Goal: Task Accomplishment & Management: Manage account settings

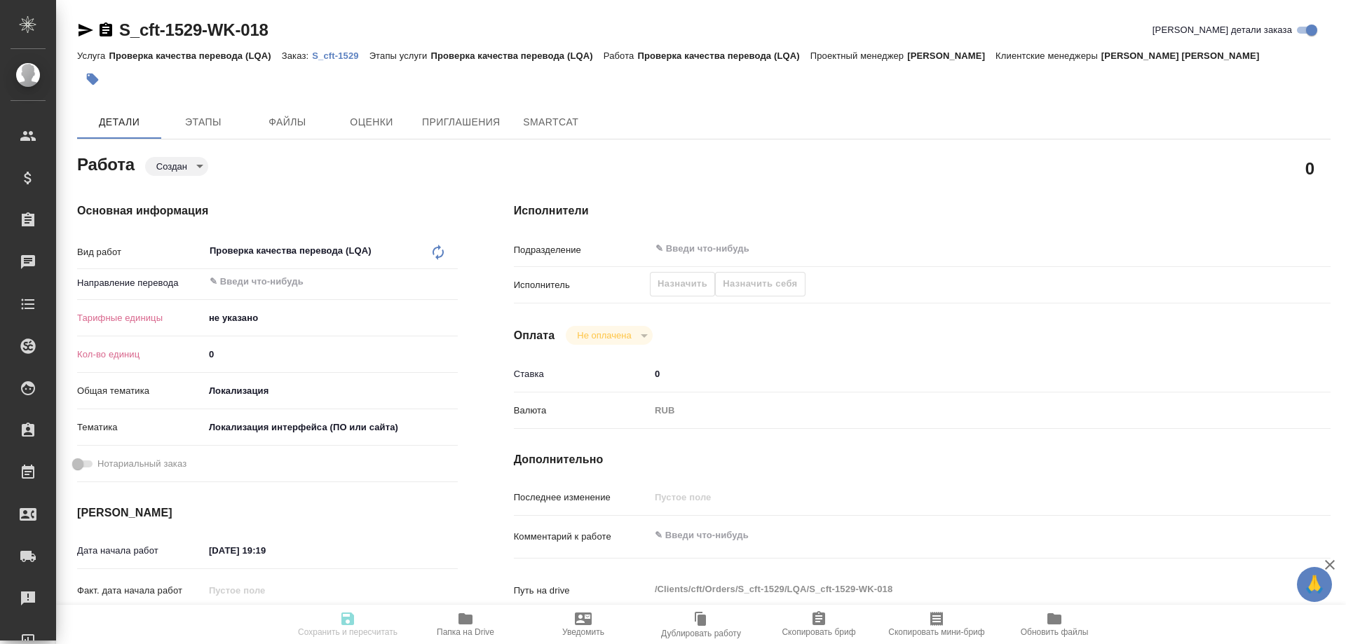
type textarea "x"
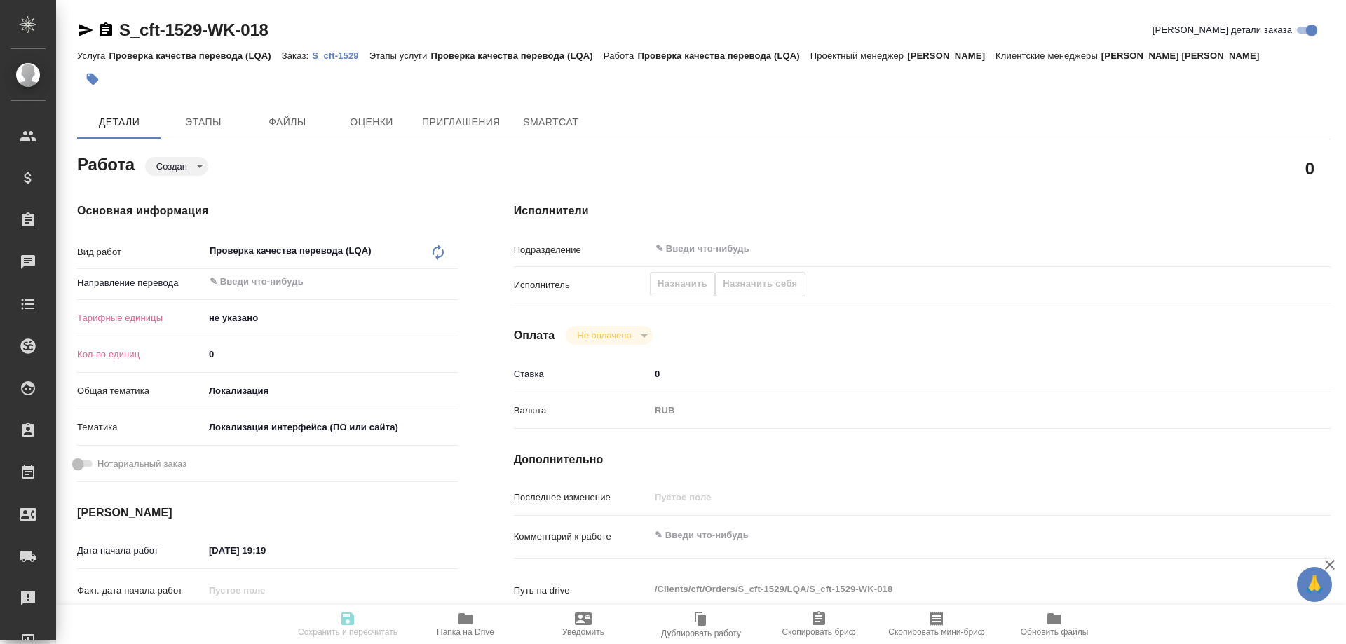
type textarea "x"
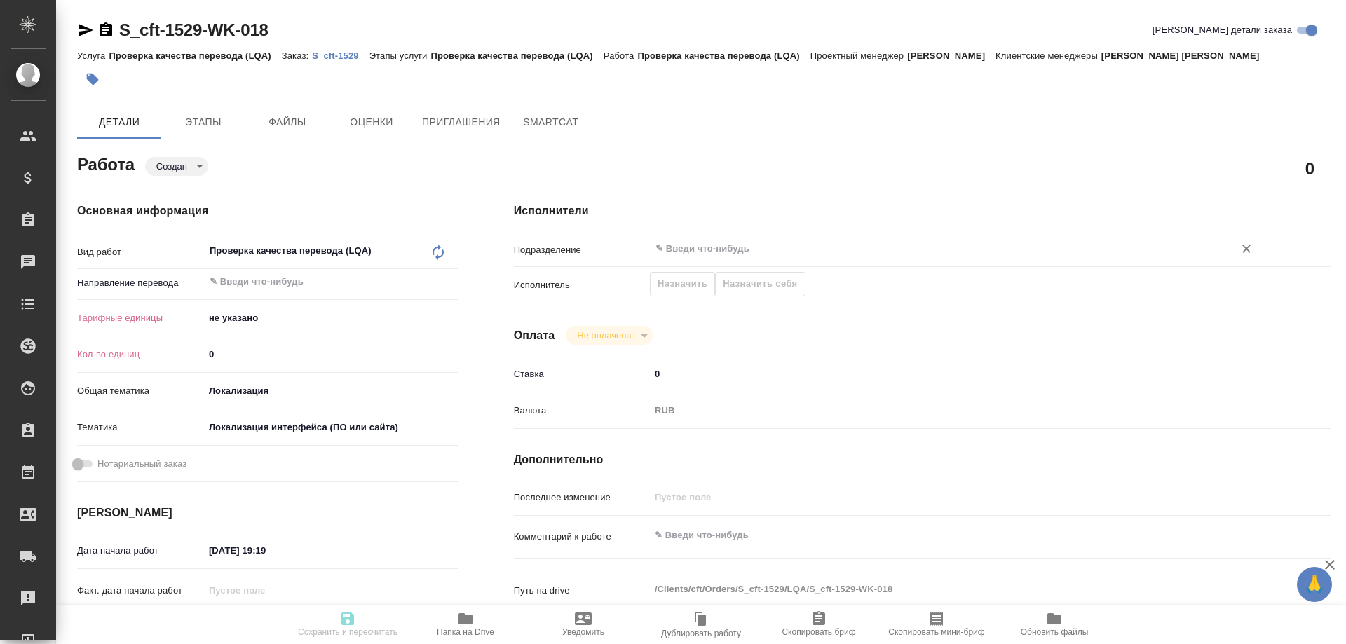
type textarea "x"
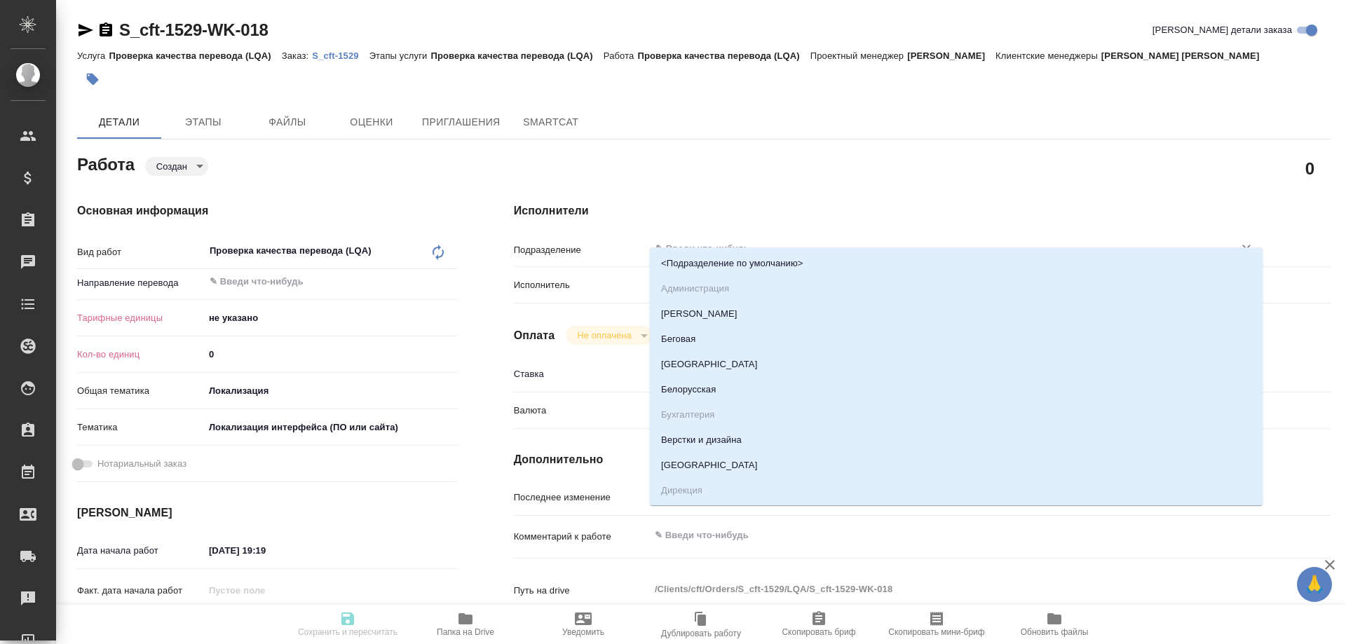
click at [702, 240] on input "text" at bounding box center [932, 248] width 557 height 17
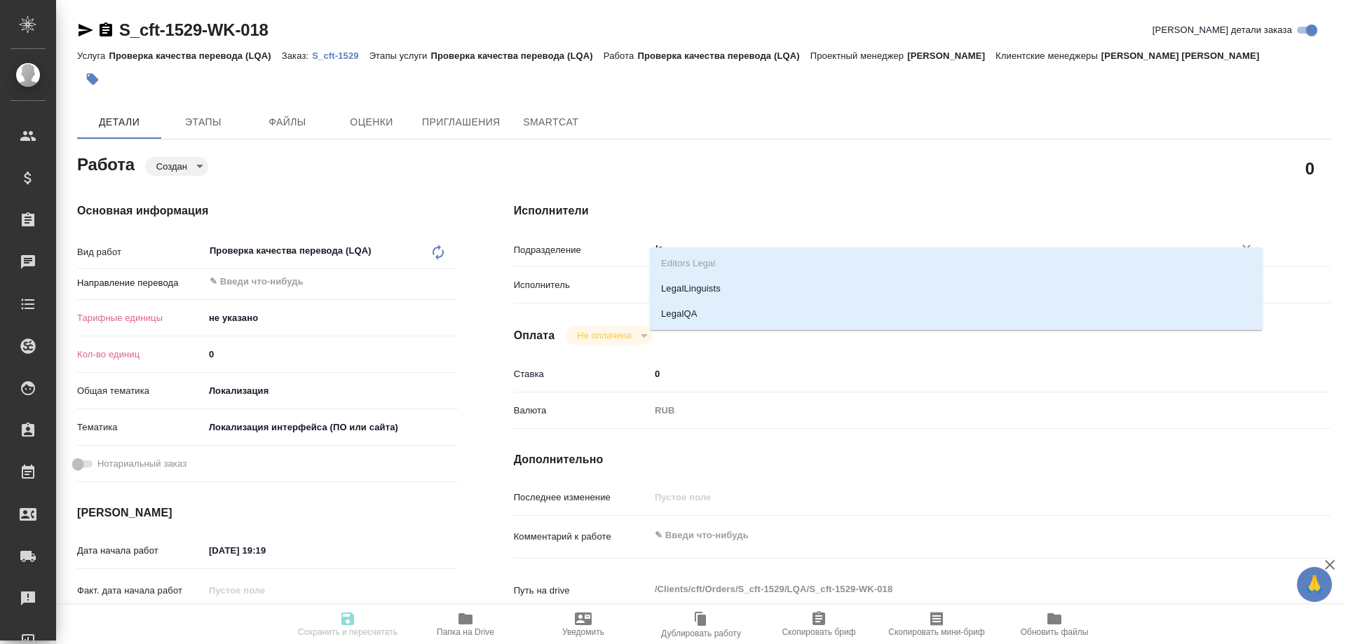
type input "leg"
click at [690, 316] on li "LegalQA" at bounding box center [956, 313] width 613 height 25
type textarea "x"
type input "LegalQA"
type textarea "x"
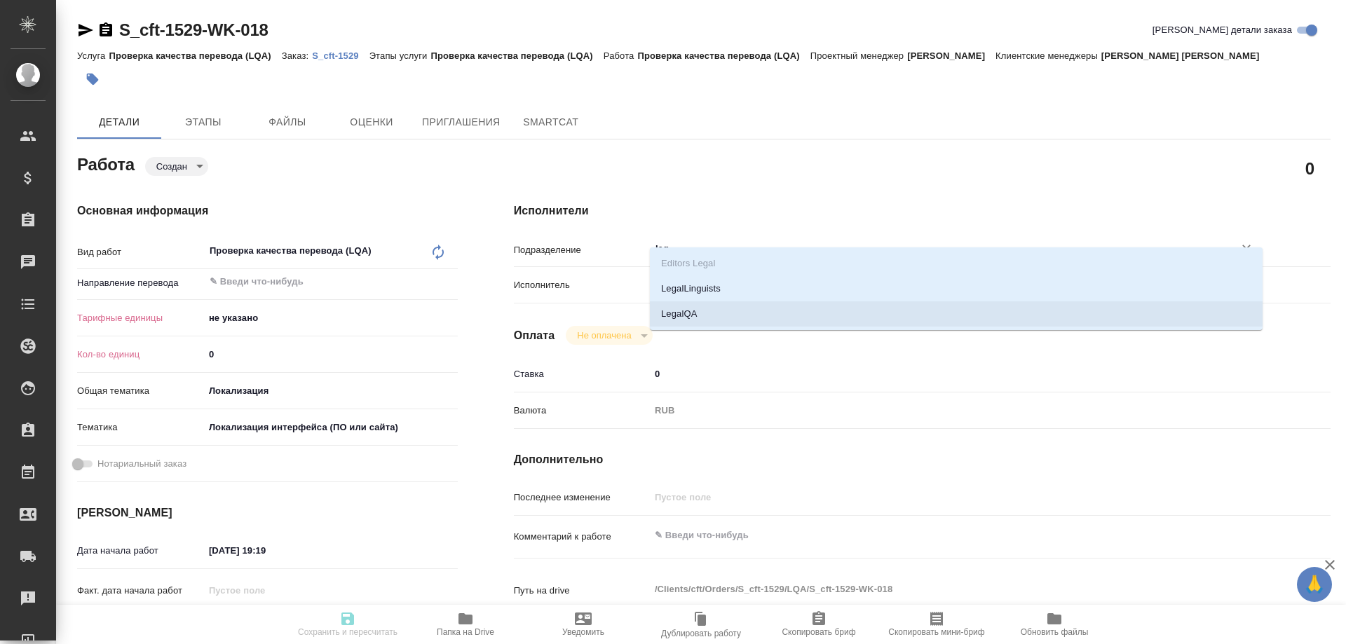
type textarea "x"
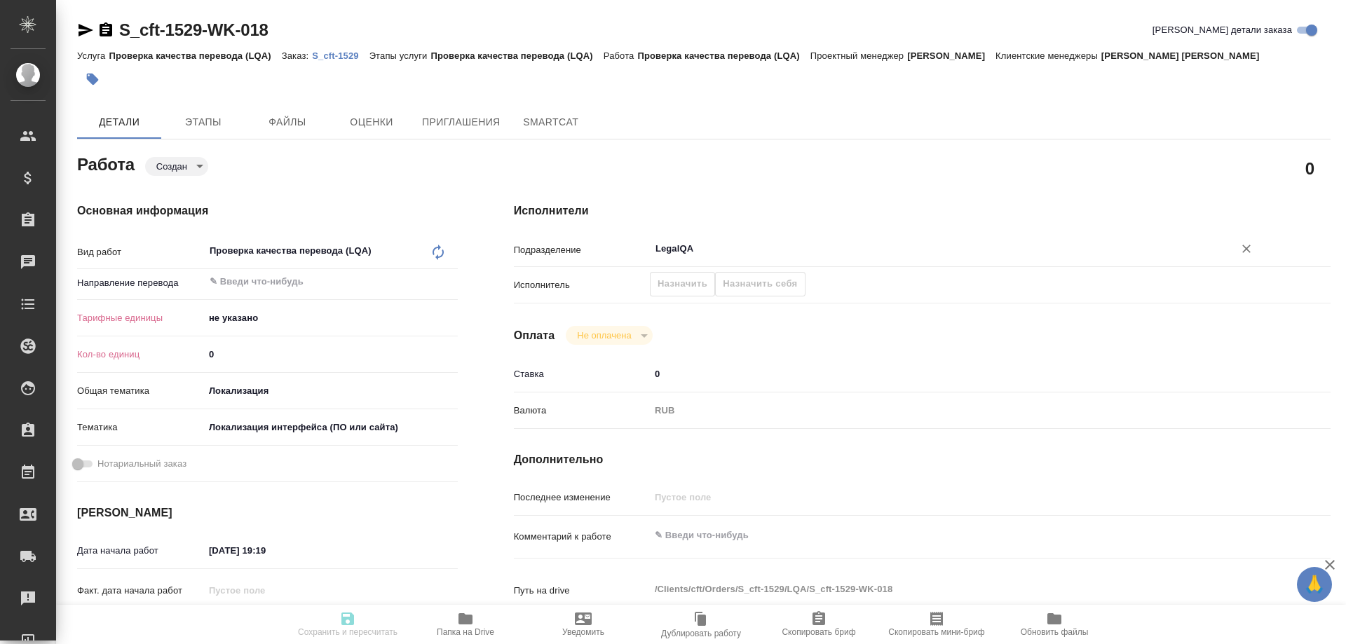
type input "LegalQA"
click at [280, 283] on body "🙏 .cls-1 fill:#fff; AWATERA Shirina Sabina Клиенты Спецификации Заказы 0 Чаты T…" at bounding box center [673, 322] width 1346 height 644
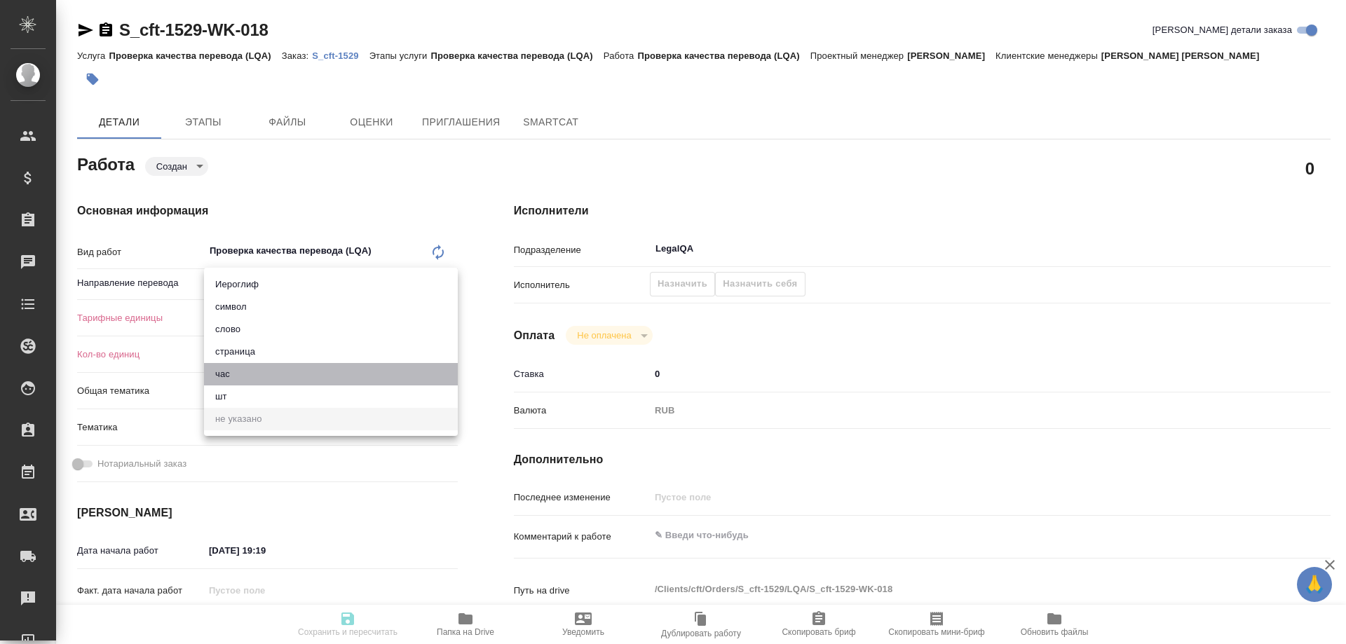
click at [231, 380] on li "час" at bounding box center [331, 374] width 254 height 22
type textarea "x"
type input "5a8b1489cc6b4906c91bfd93"
type textarea "x"
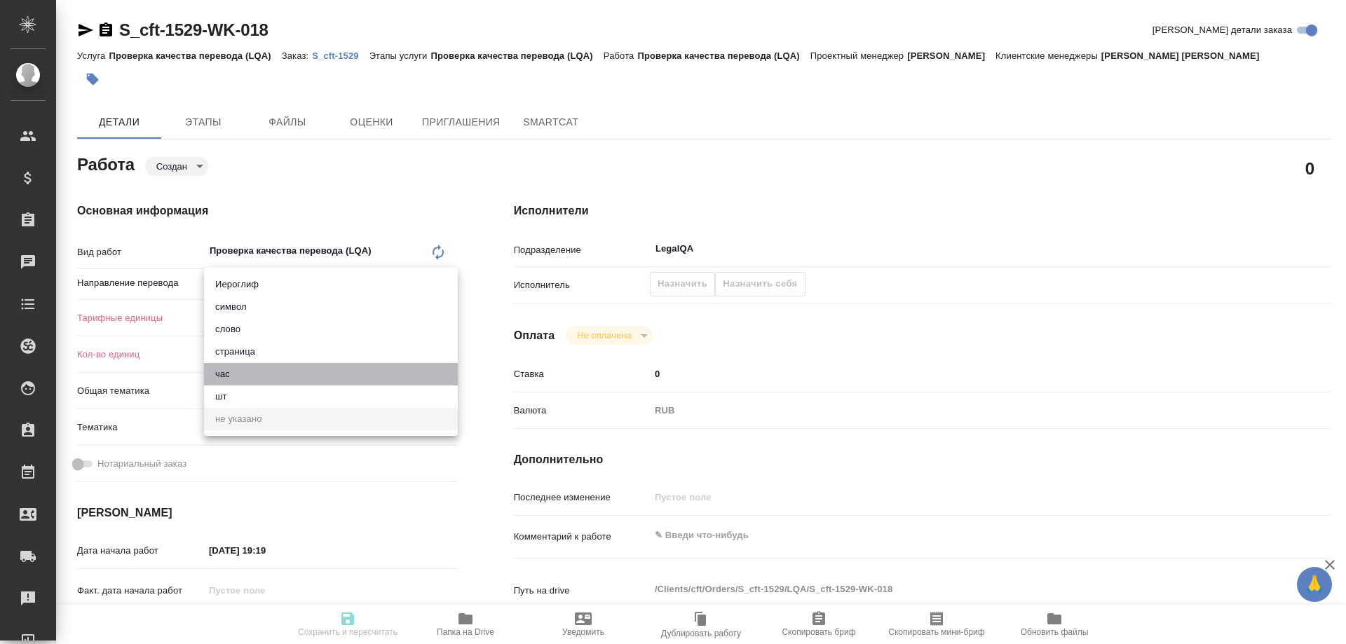
type textarea "x"
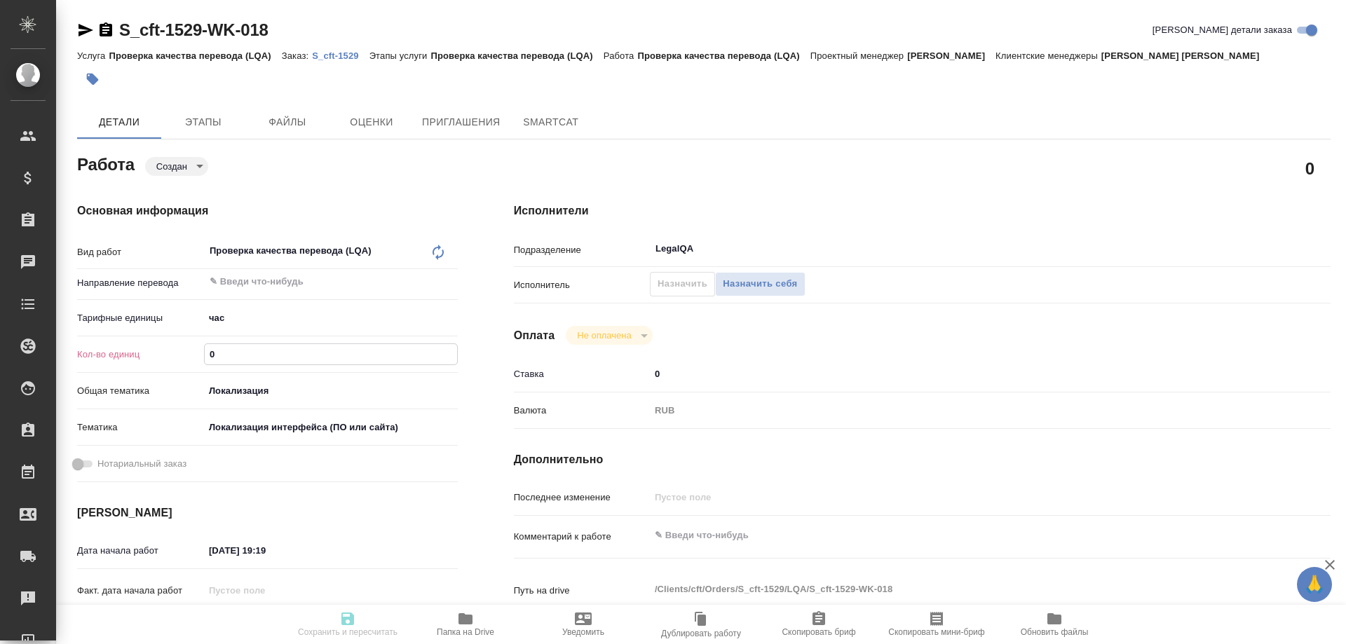
click at [248, 344] on input "0" at bounding box center [331, 354] width 252 height 20
type textarea "x"
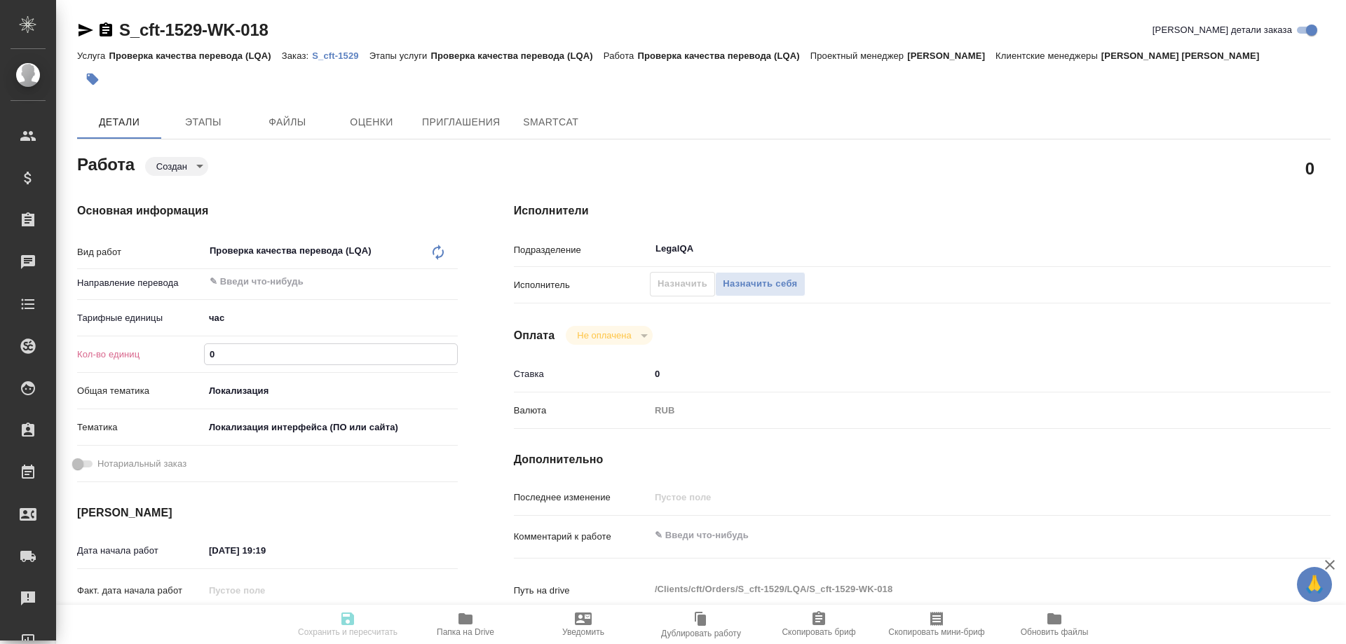
type textarea "x"
type input "1"
type textarea "x"
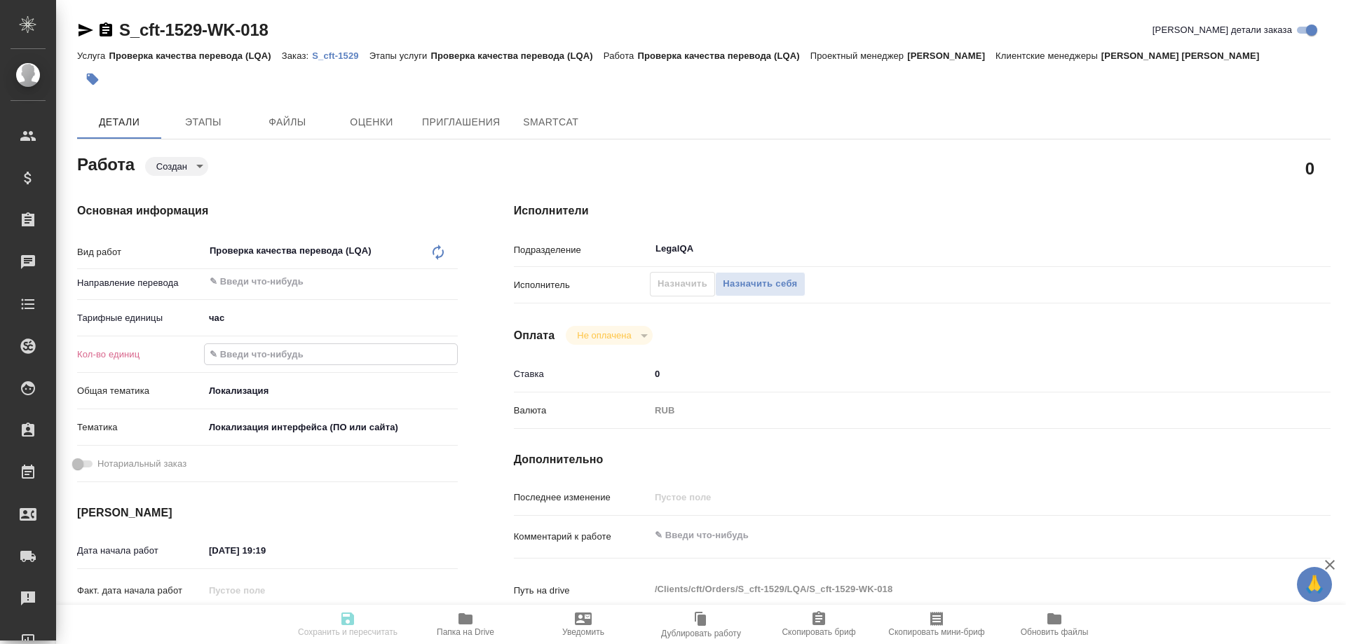
type textarea "x"
type input "1"
click at [739, 276] on span "Назначить себя" at bounding box center [760, 284] width 74 height 16
type textarea "x"
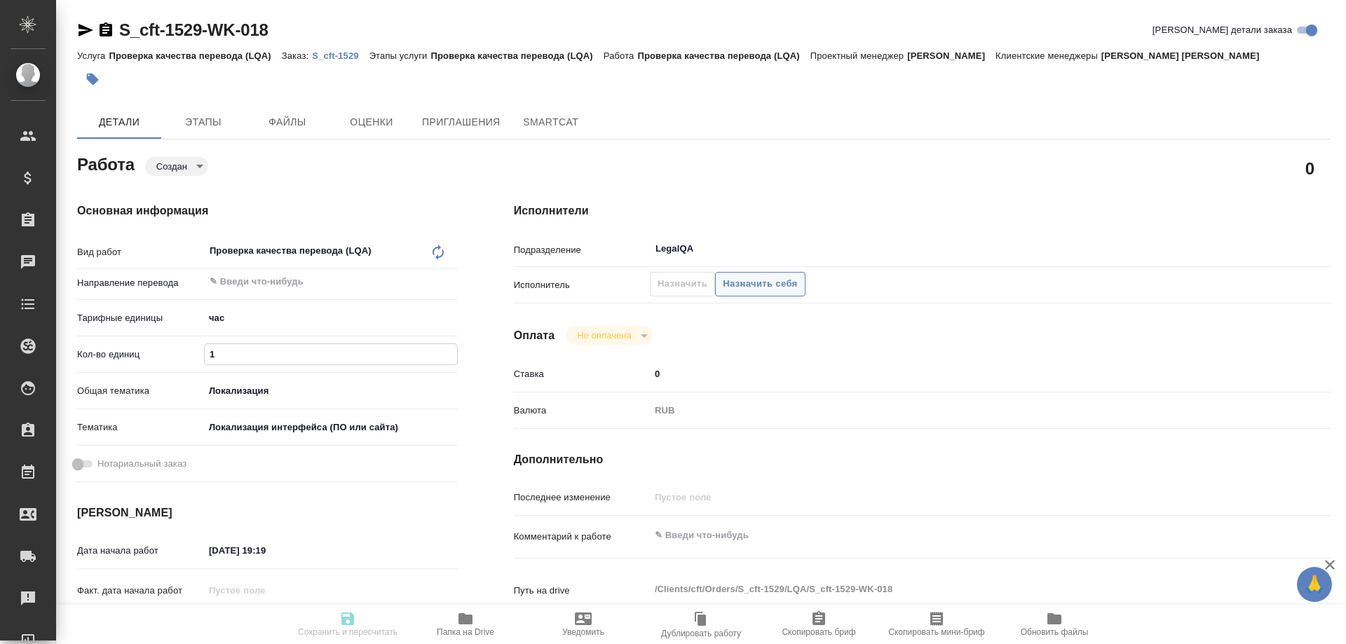
type textarea "x"
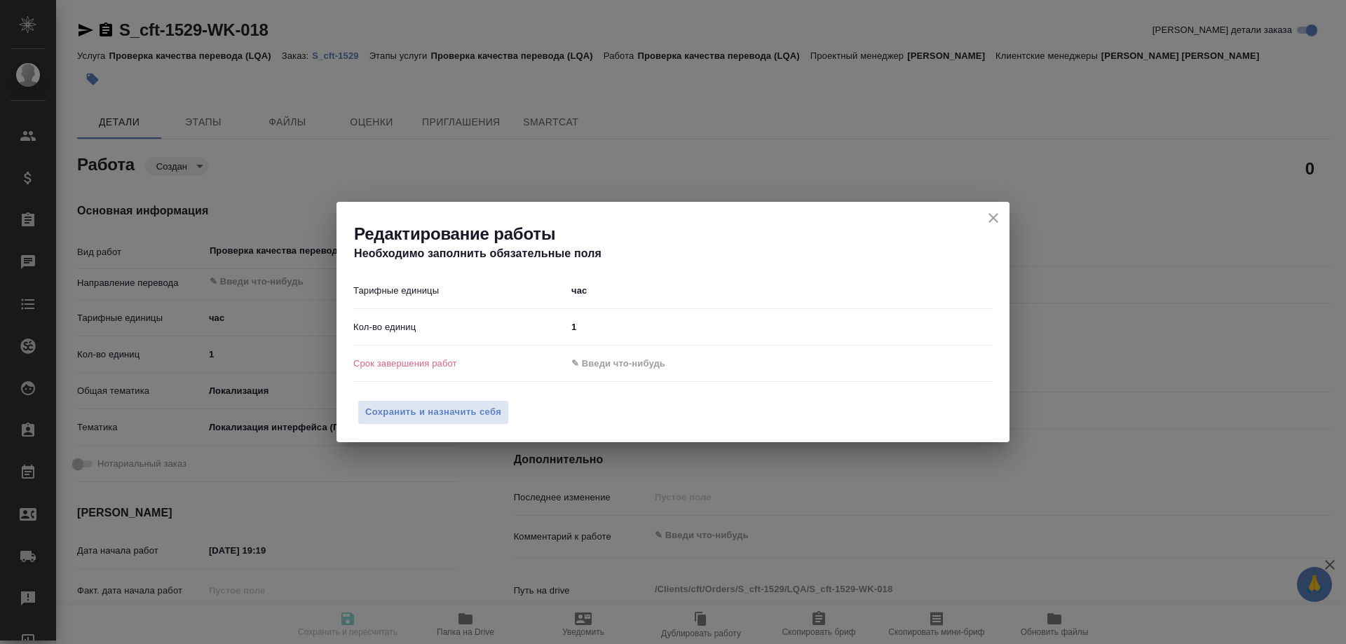
click at [990, 208] on div "Редактирование работы Необходимо заполнить обязательные поля" at bounding box center [673, 237] width 673 height 71
click at [985, 212] on icon "close" at bounding box center [993, 218] width 17 height 17
type textarea "x"
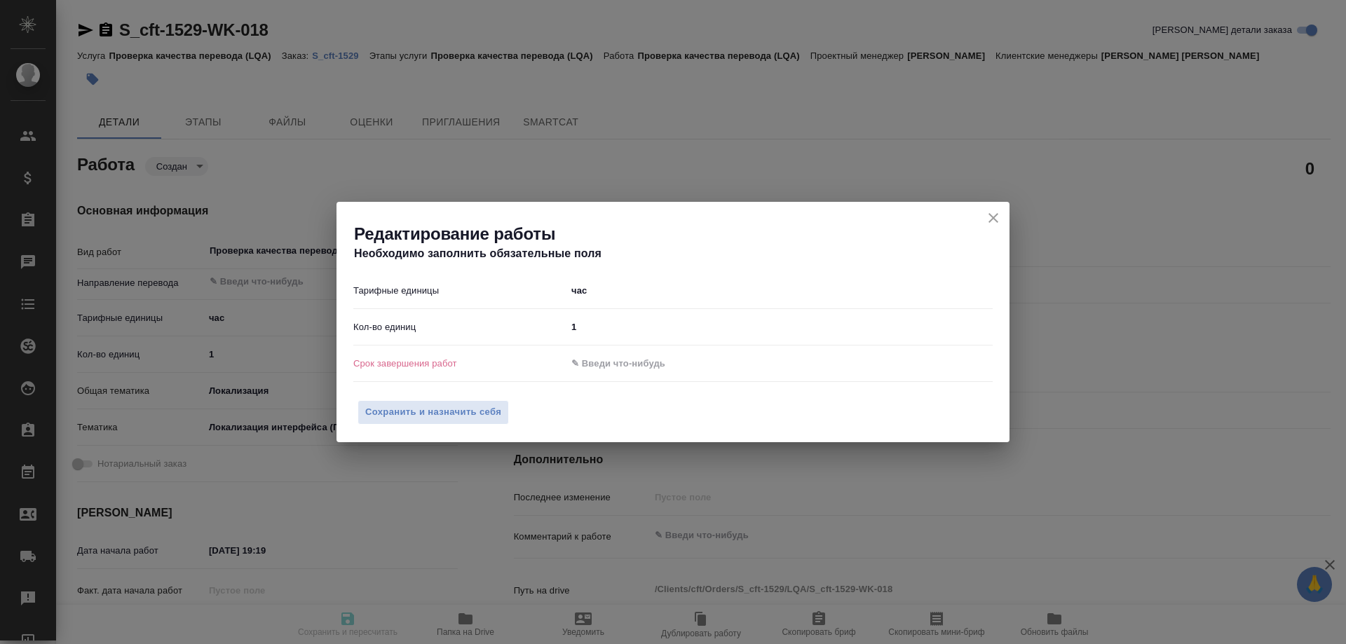
type textarea "x"
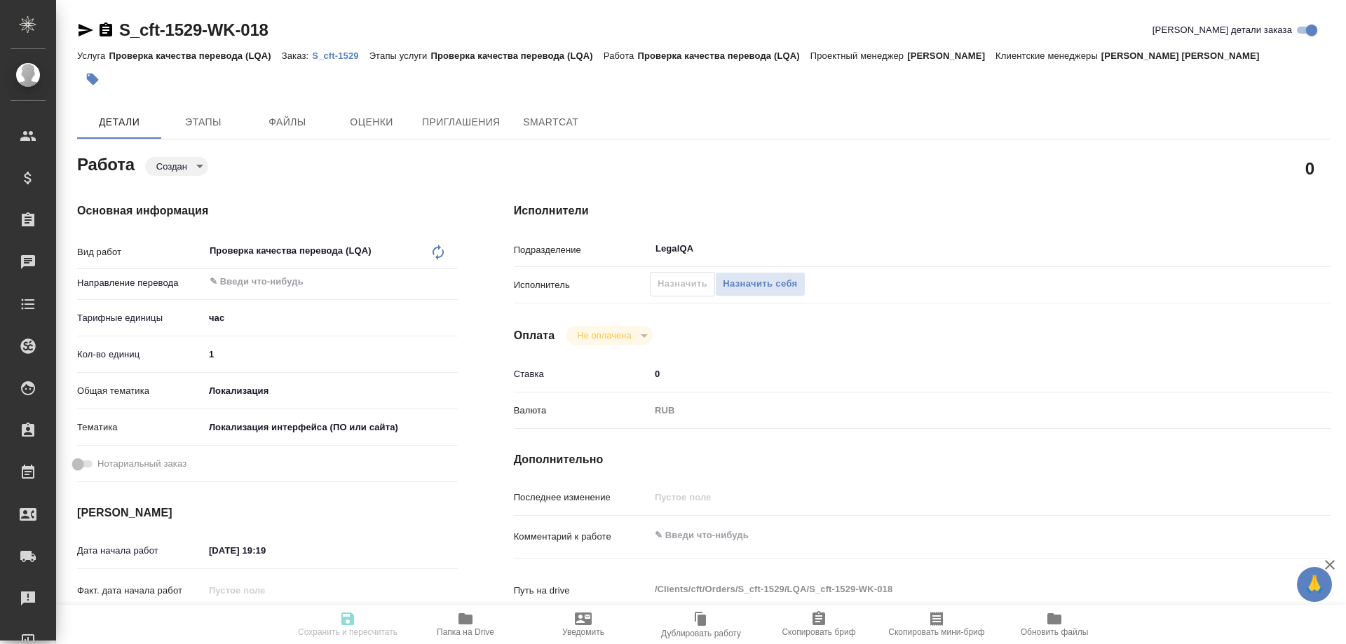
drag, startPoint x: 329, startPoint y: 477, endPoint x: 194, endPoint y: 485, distance: 134.8
click at [194, 538] on div "Дата начала работ 13.08.2025 19:19" at bounding box center [267, 550] width 381 height 25
click at [225, 541] on input "13.08.2025 19:19" at bounding box center [266, 551] width 123 height 20
click at [238, 616] on input "text" at bounding box center [266, 626] width 123 height 20
type textarea "x"
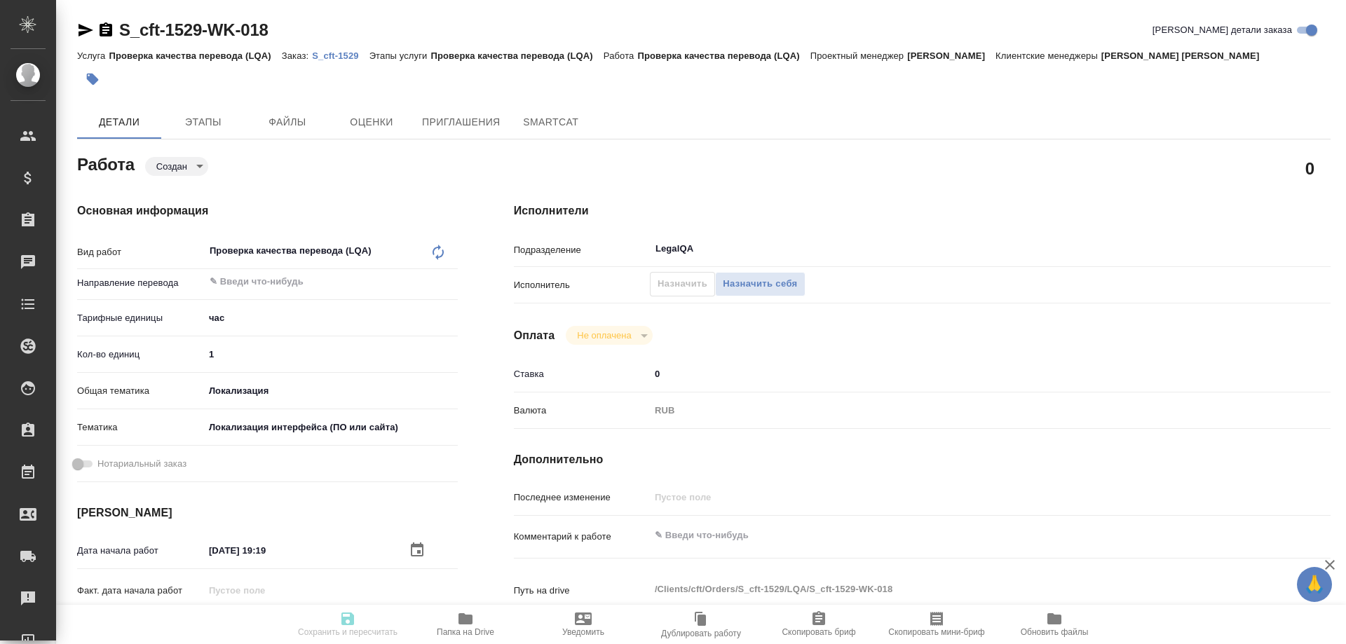
type input "1_.__.____ __:__"
type textarea "x"
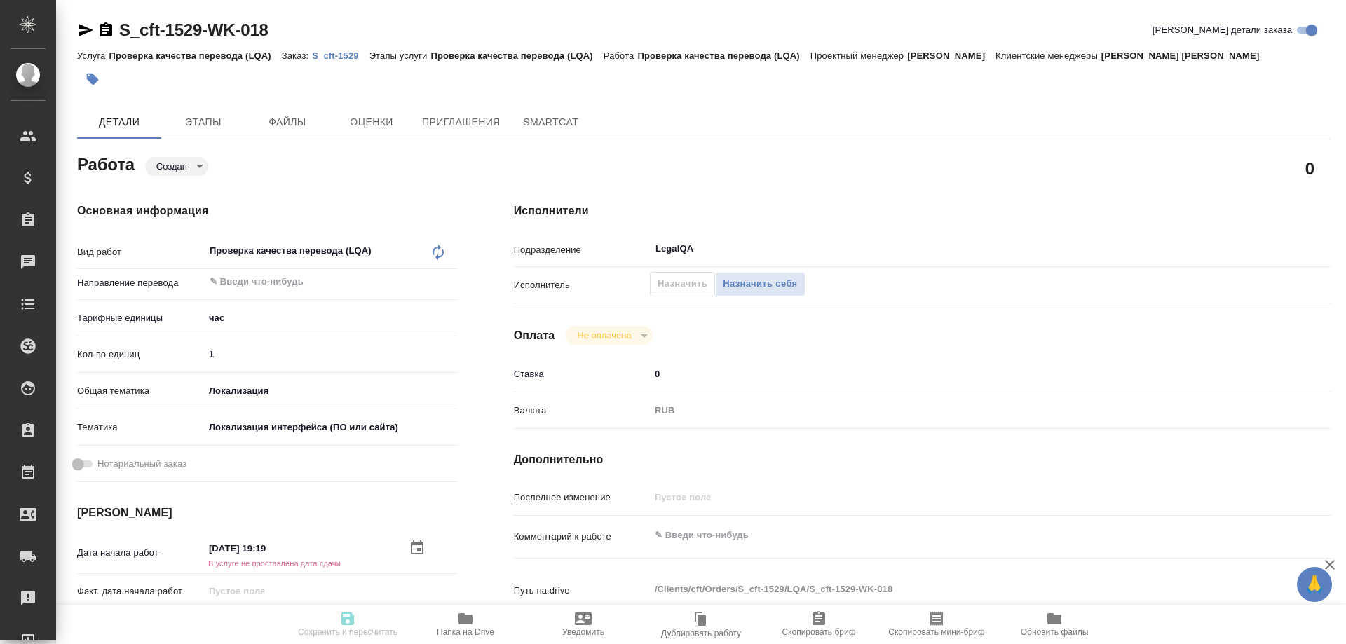
type textarea "x"
type input "13.__.____ __:__"
type textarea "x"
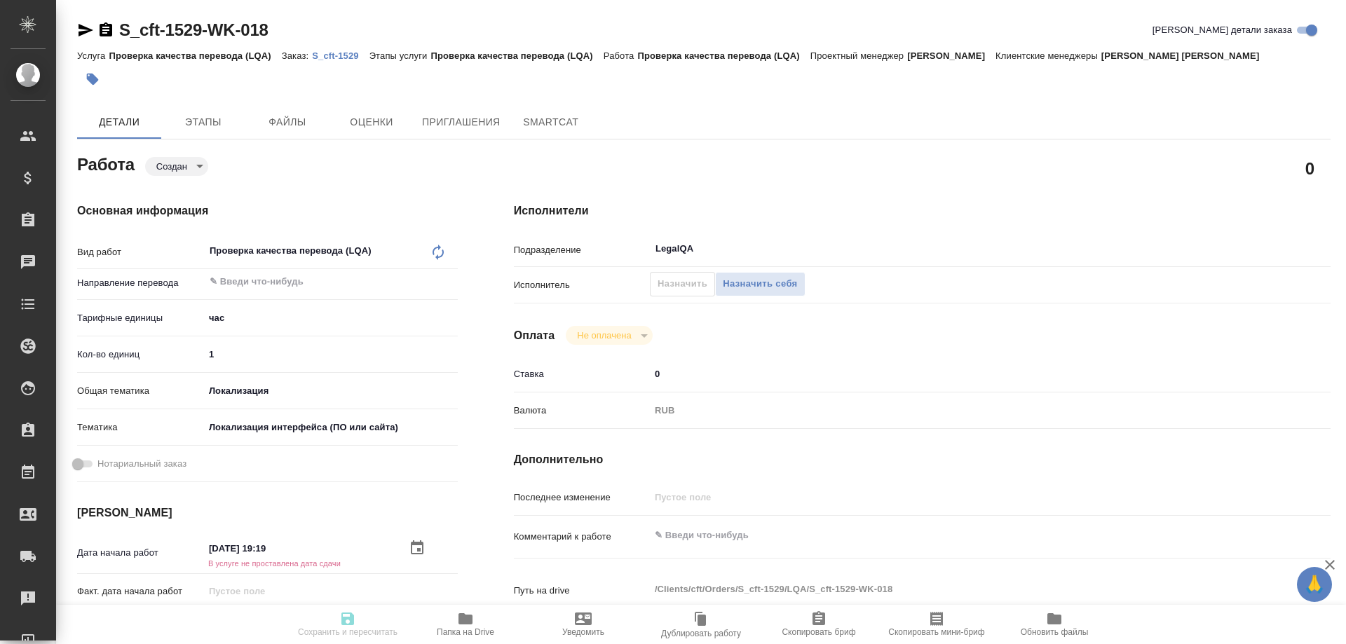
type textarea "x"
type input "13.0_.____ __:__"
type textarea "x"
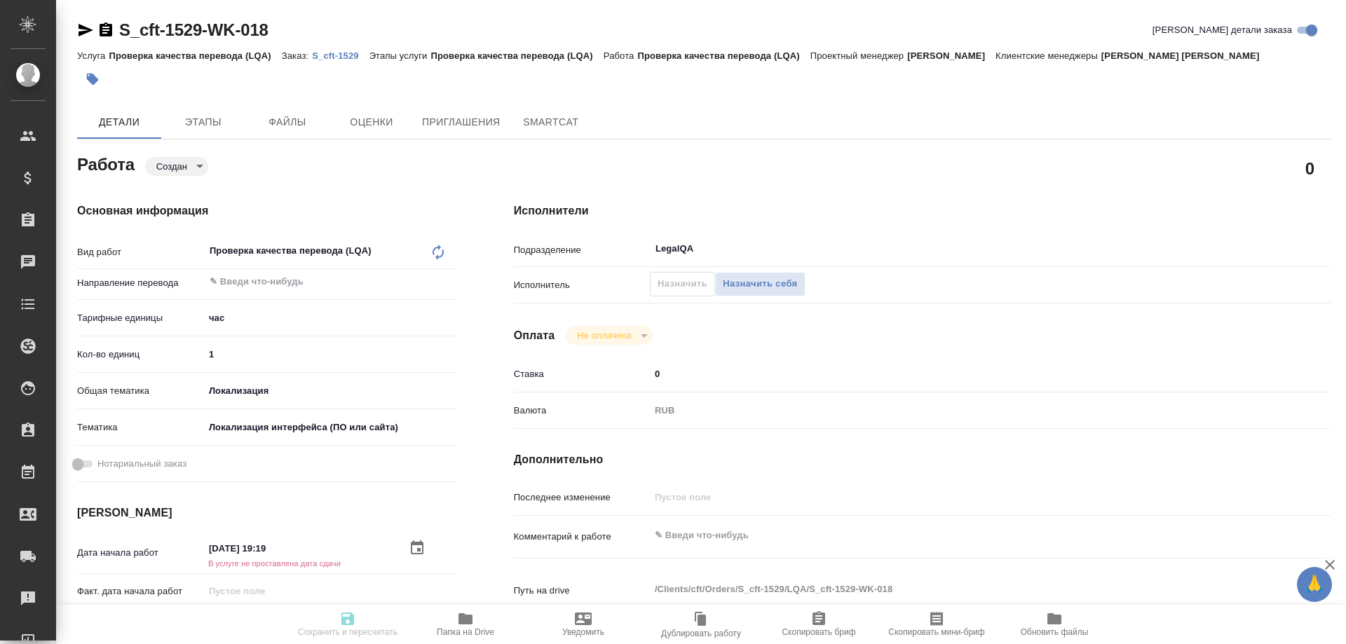
type textarea "x"
type input "13.08.____ __:__"
type textarea "x"
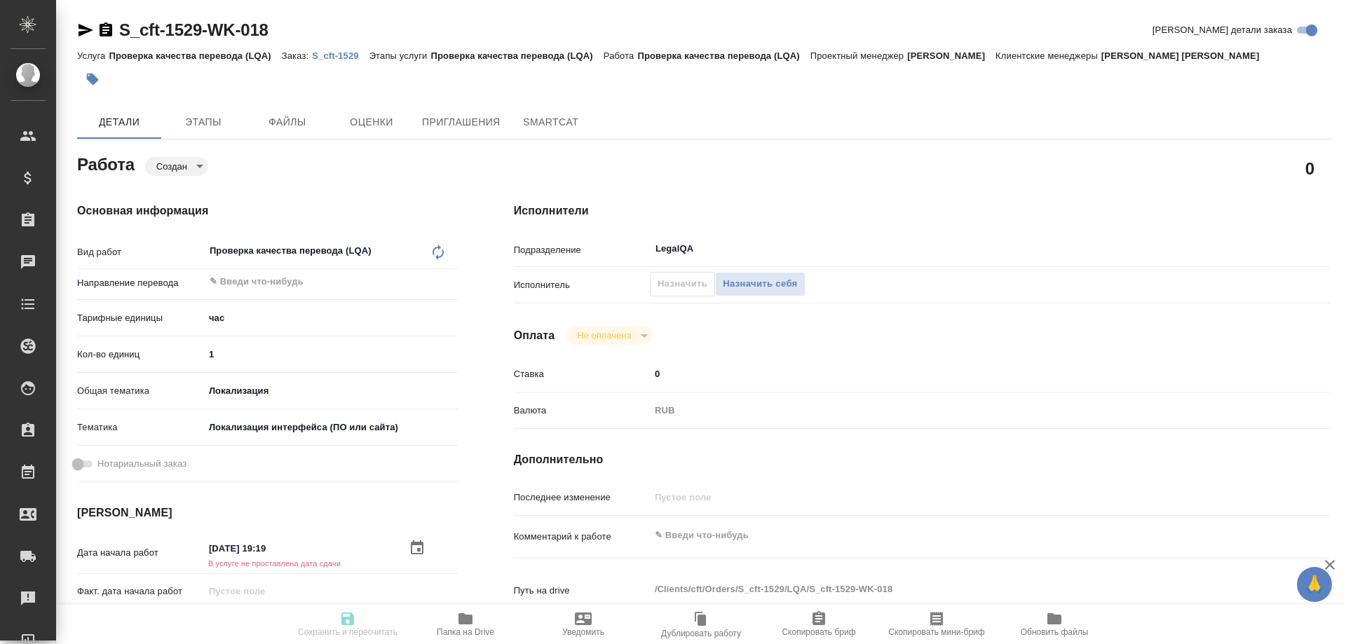
type textarea "x"
type input "13.08.2___ __:__"
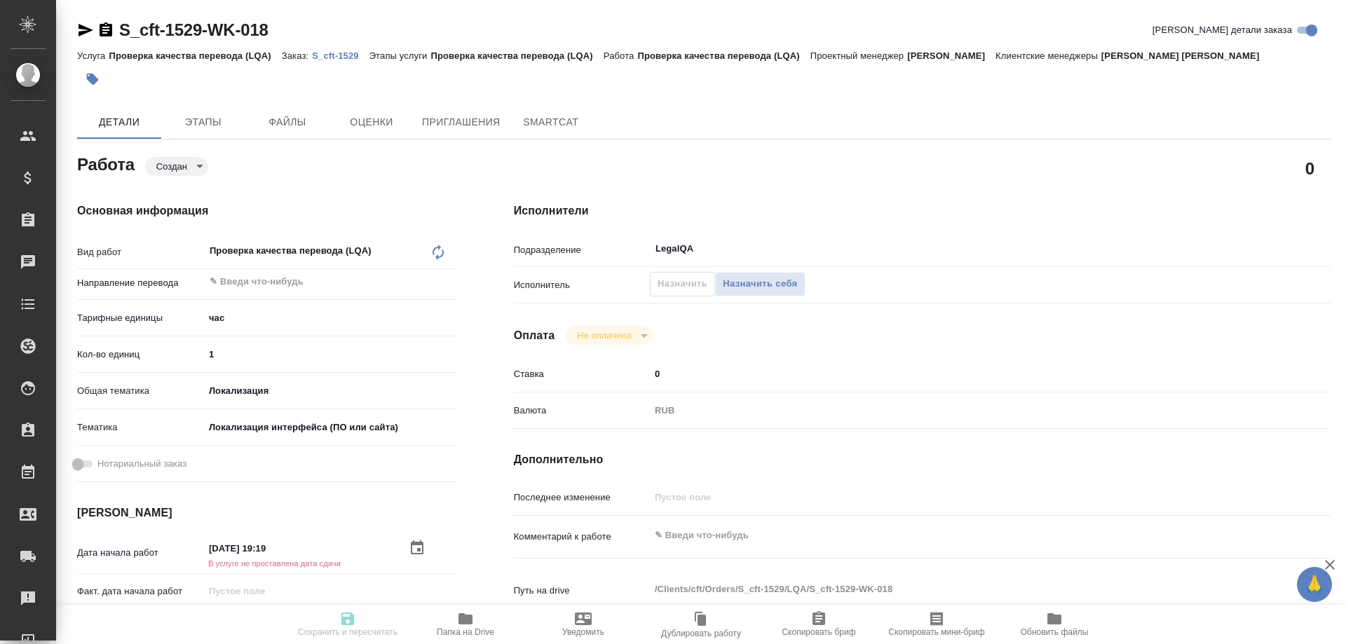
type textarea "x"
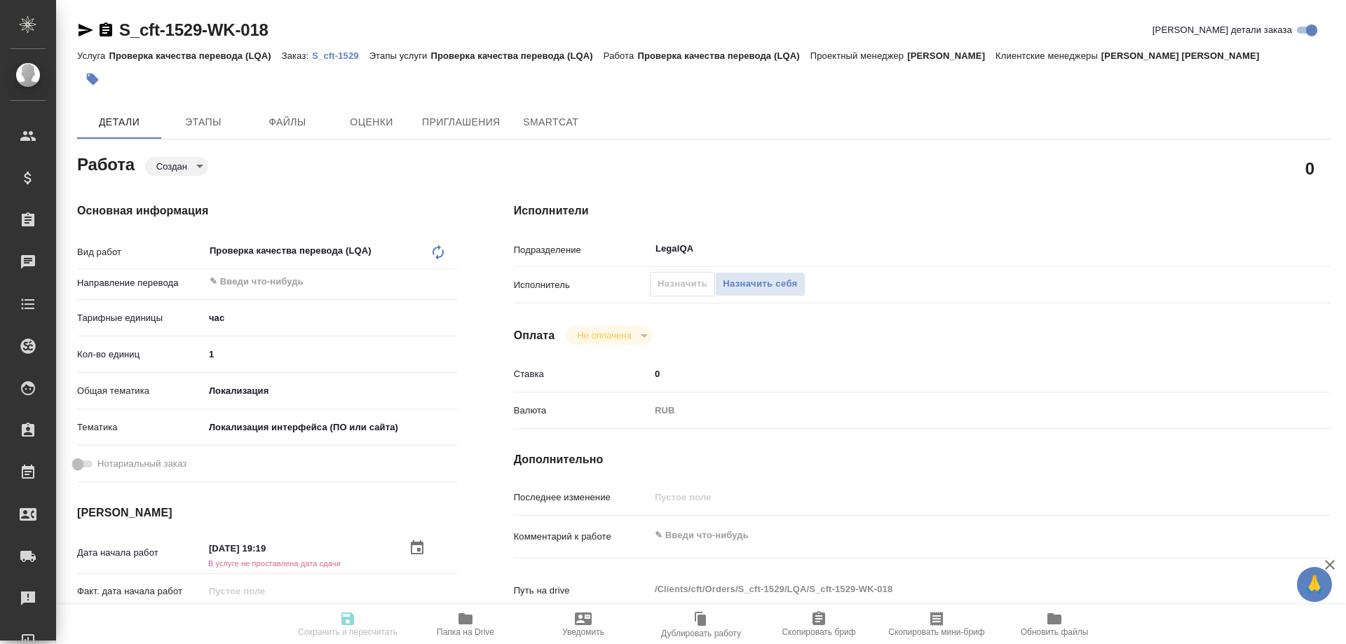
type input "13.08.20__ __:__"
type textarea "x"
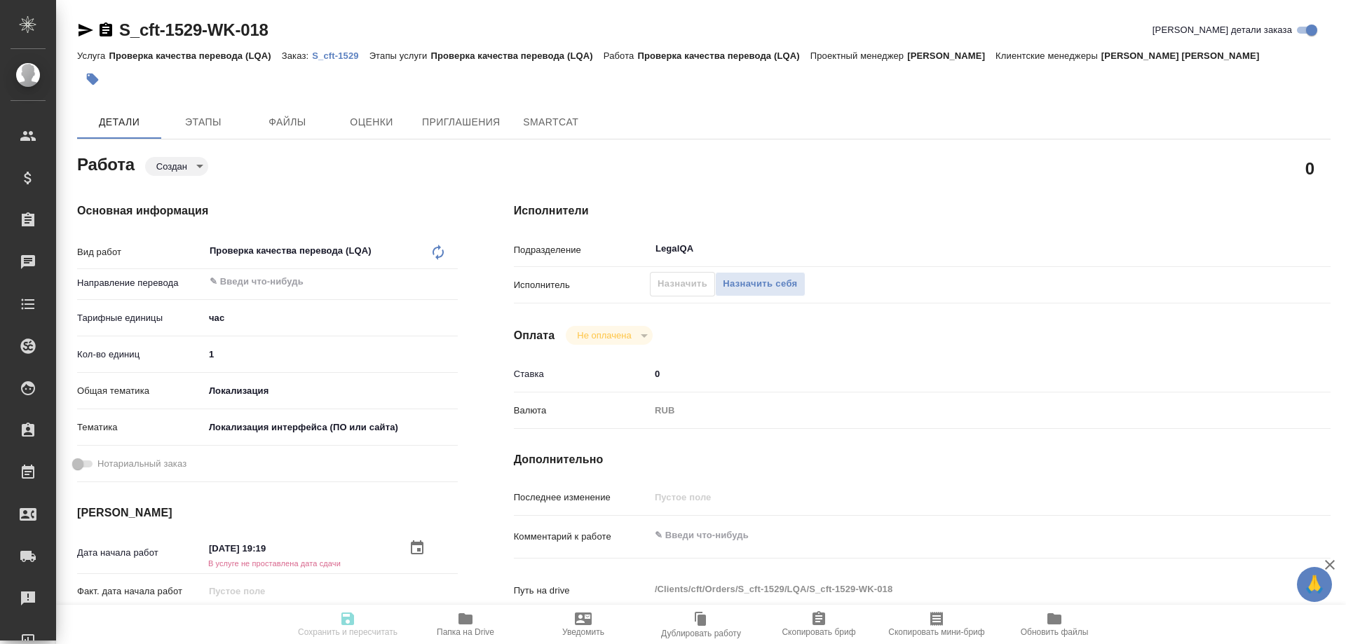
type textarea "x"
type input "13.08.202_ __:__"
type textarea "x"
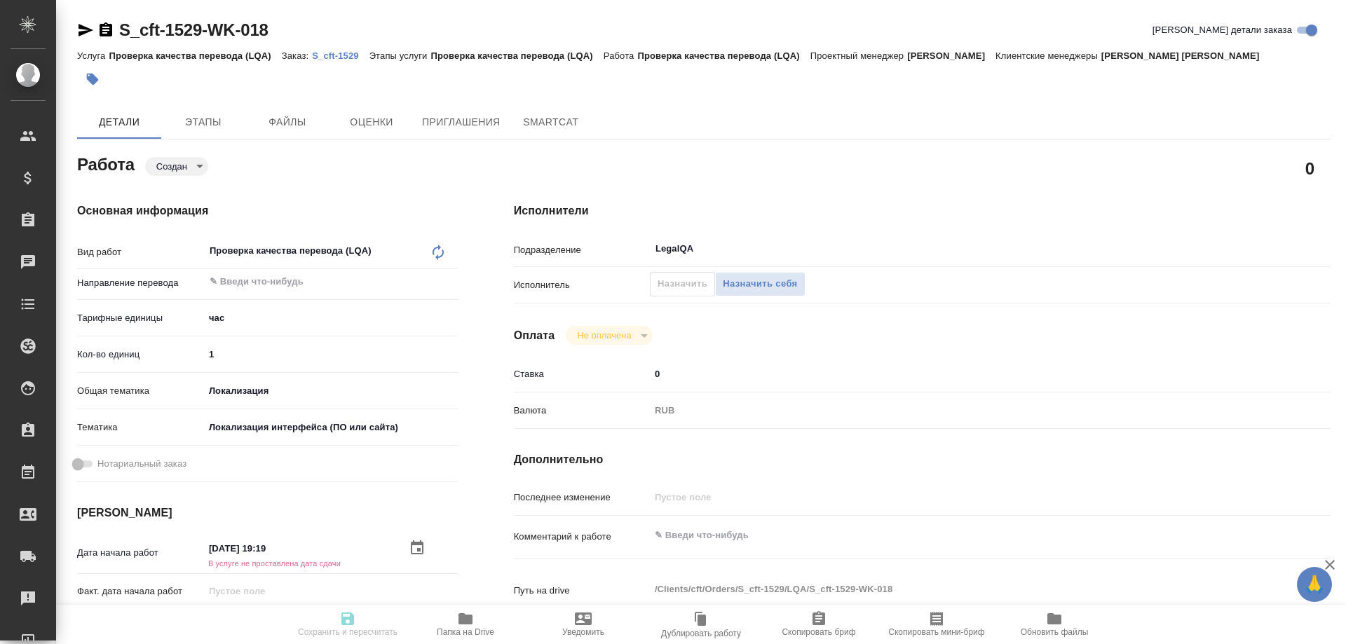
type textarea "x"
type input "13.08.2025 __:__"
type textarea "x"
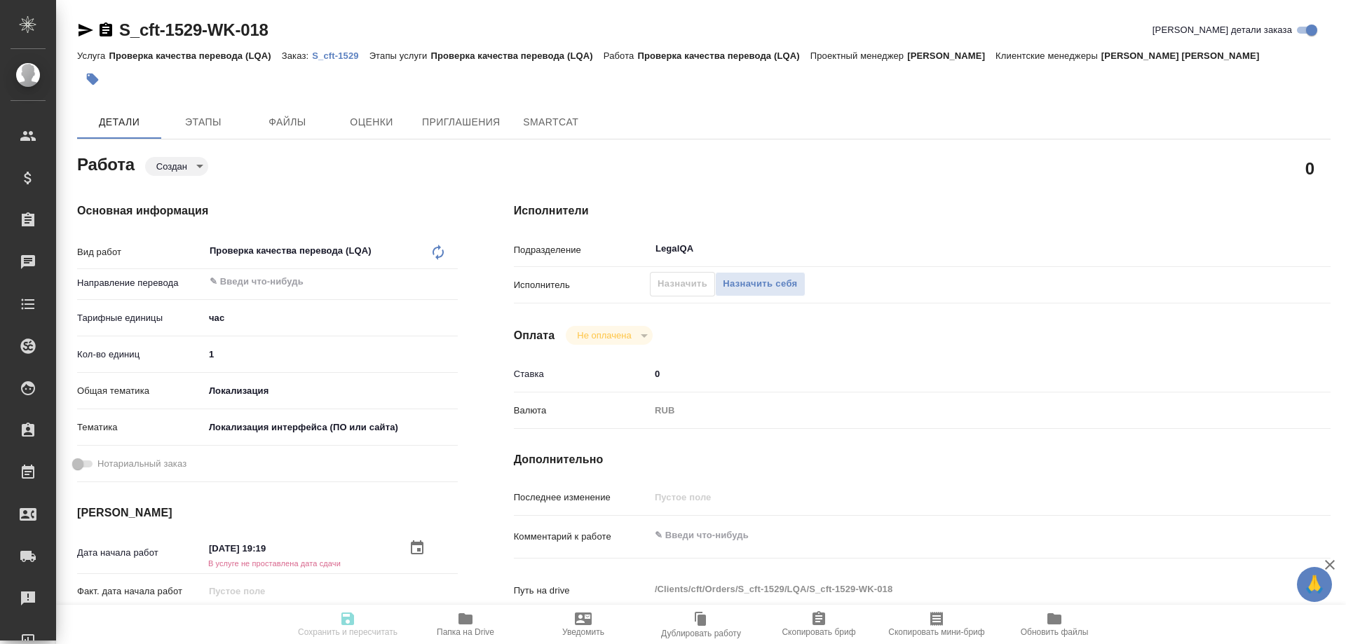
type textarea "x"
type input "13.08.2025 2_:__"
type textarea "x"
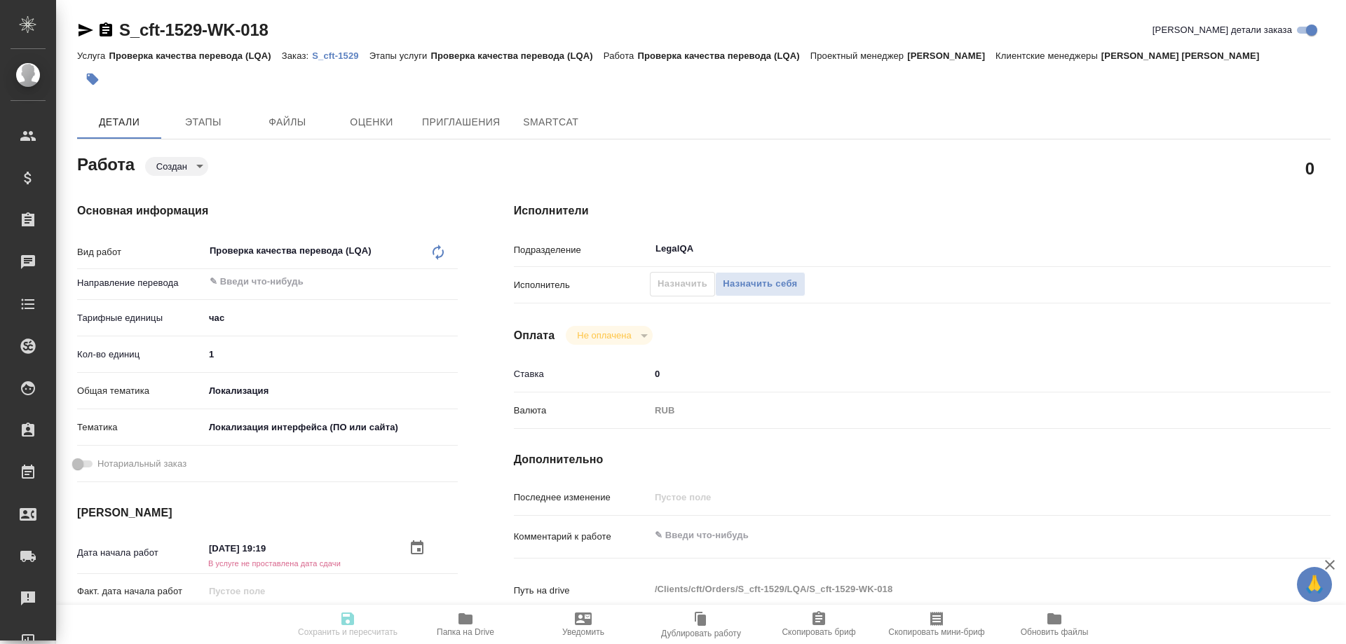
type textarea "x"
type input "13.08.2025 20:__"
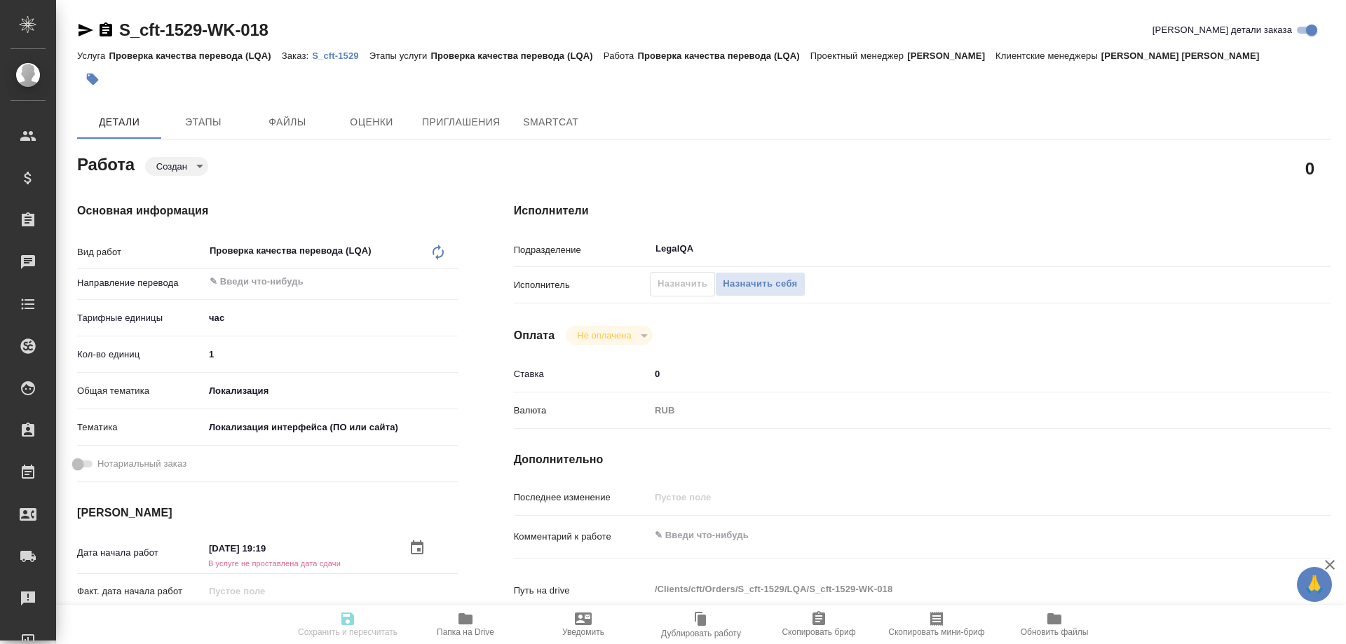
type textarea "x"
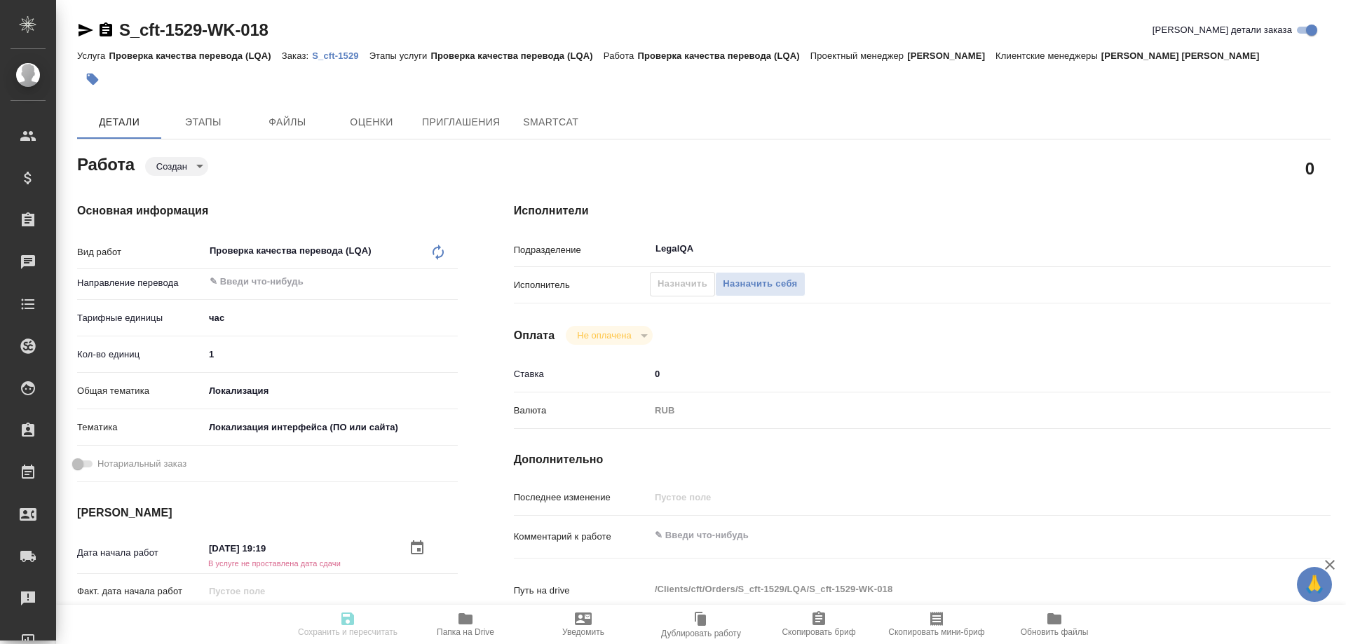
type input "13.08.2025 20:0_"
type textarea "x"
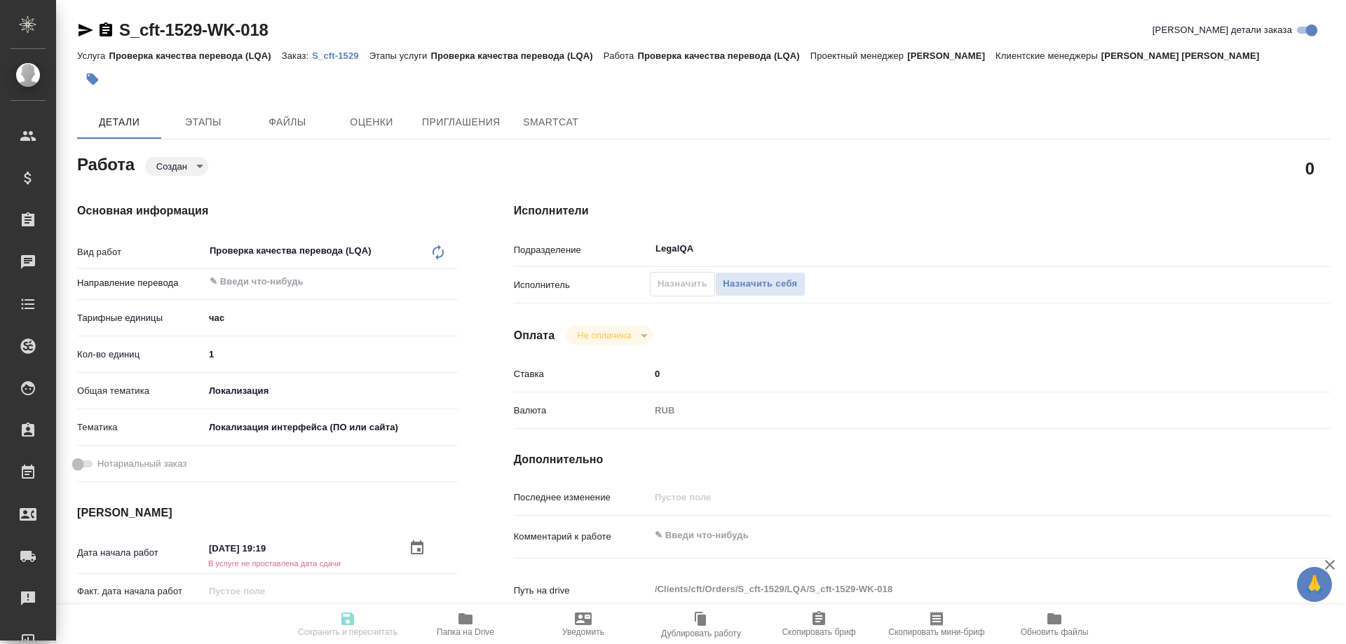
type textarea "x"
type input "13.08.2025 20:00"
type textarea "x"
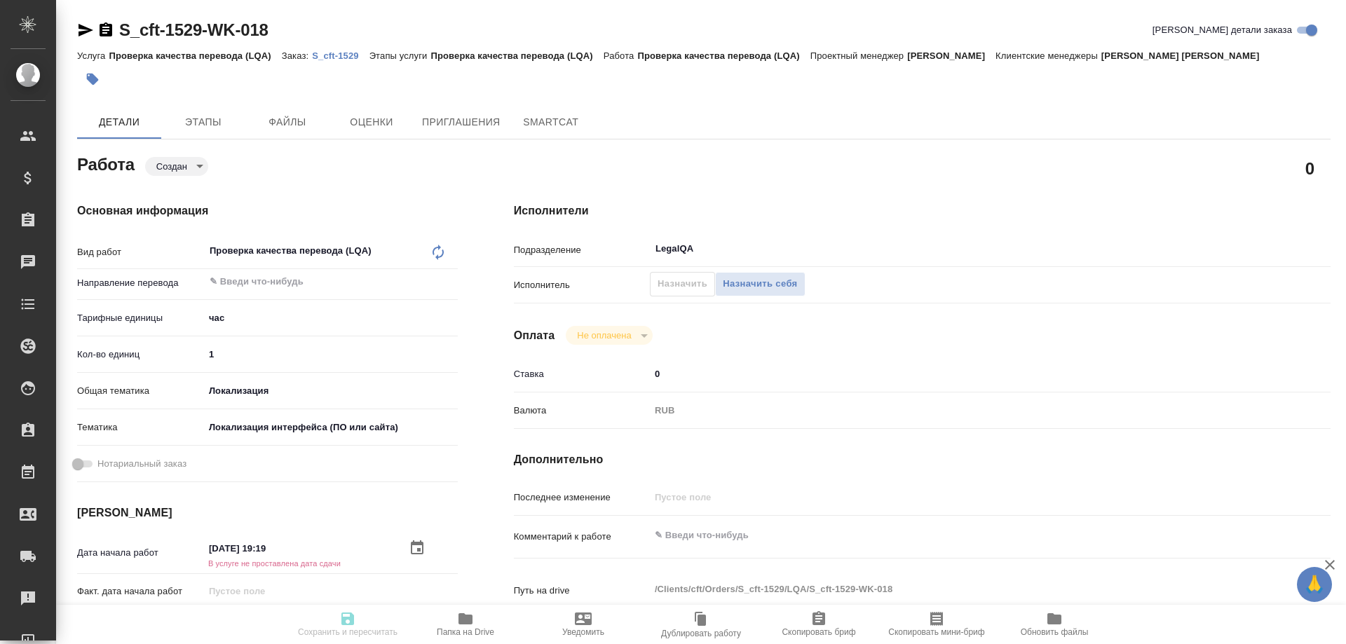
type textarea "x"
type input "13.08.2025 20:00"
click at [745, 276] on span "Назначить себя" at bounding box center [760, 284] width 74 height 16
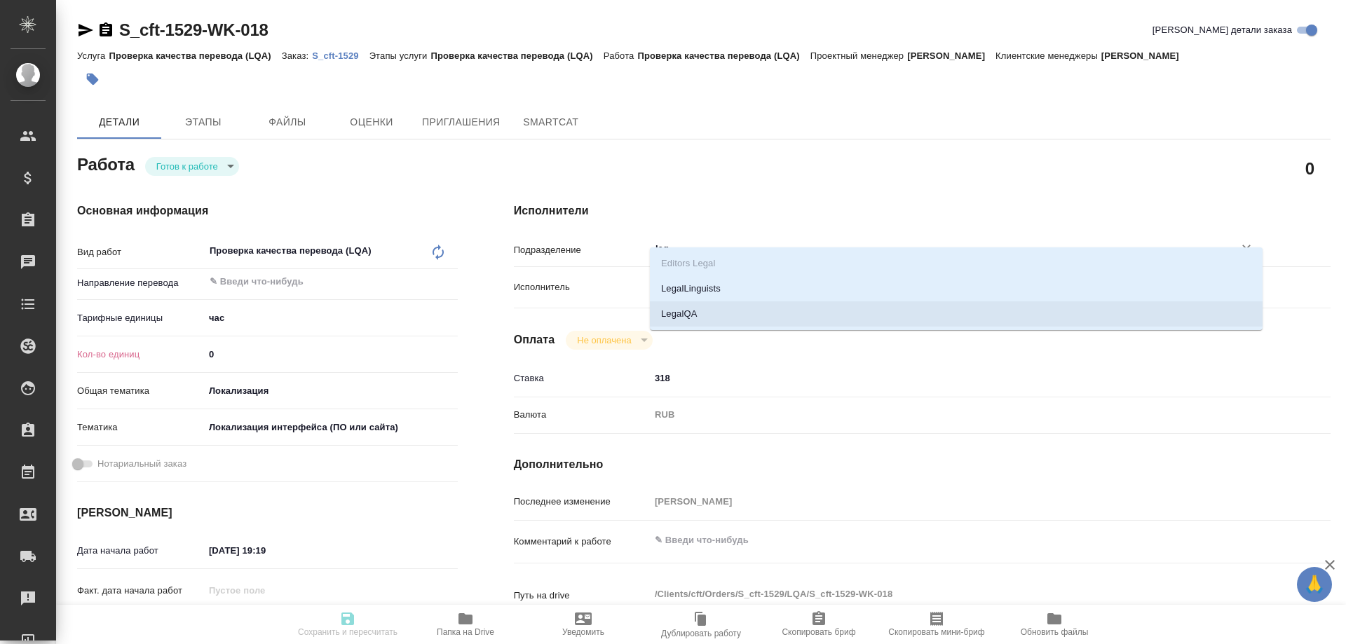
click at [665, 308] on li "LegalQA" at bounding box center [956, 313] width 613 height 25
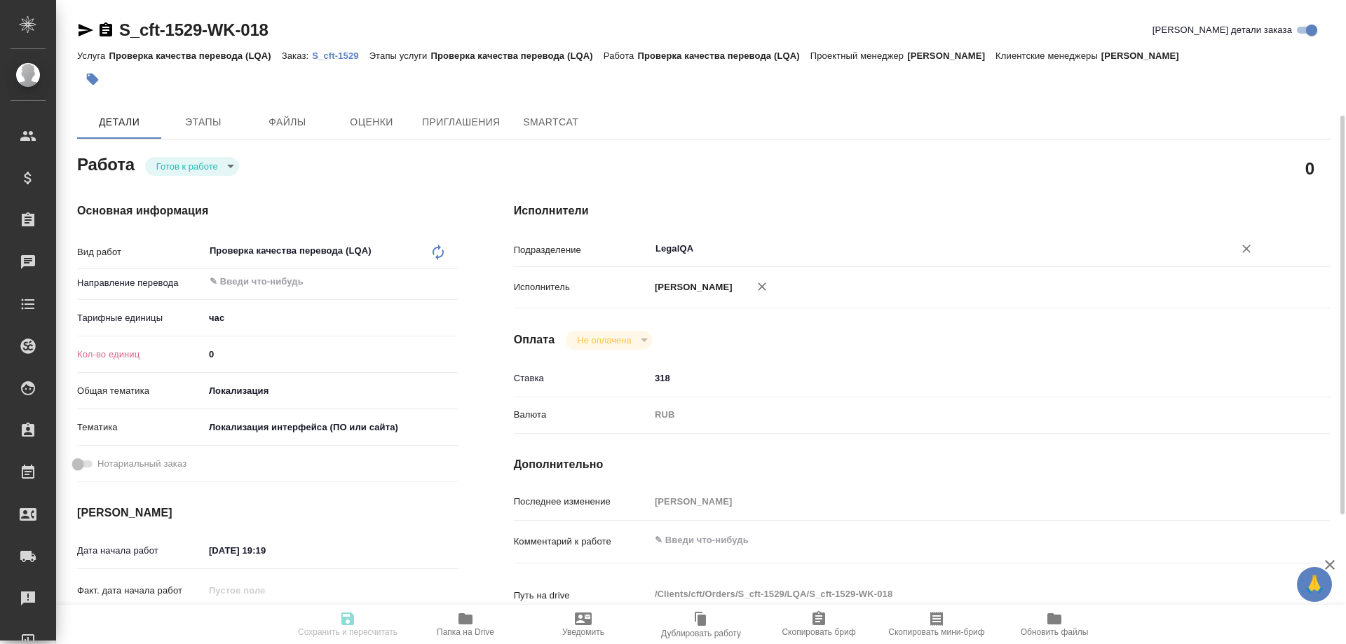
scroll to position [143, 0]
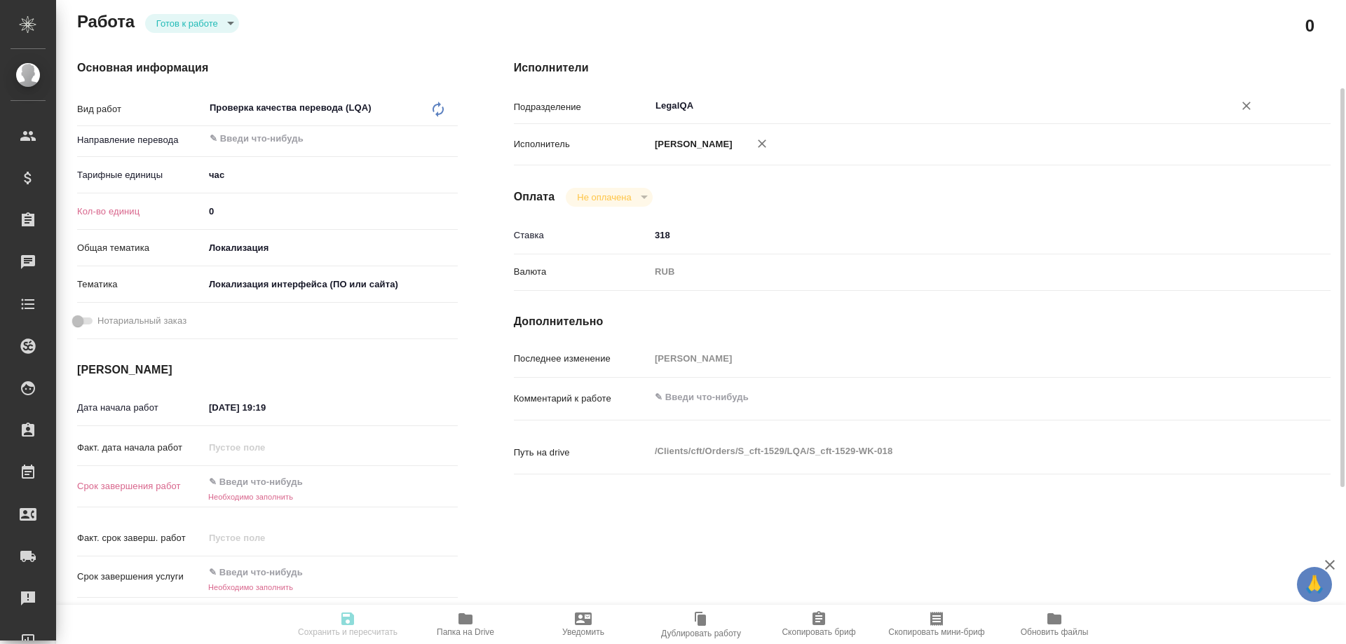
type input "LegalQA"
click at [278, 472] on input "text" at bounding box center [265, 482] width 123 height 20
click at [278, 551] on input "text" at bounding box center [265, 561] width 123 height 20
drag, startPoint x: 291, startPoint y: 492, endPoint x: 201, endPoint y: 498, distance: 89.9
click at [205, 551] on input "13.08.2025 20:00" at bounding box center [266, 561] width 123 height 20
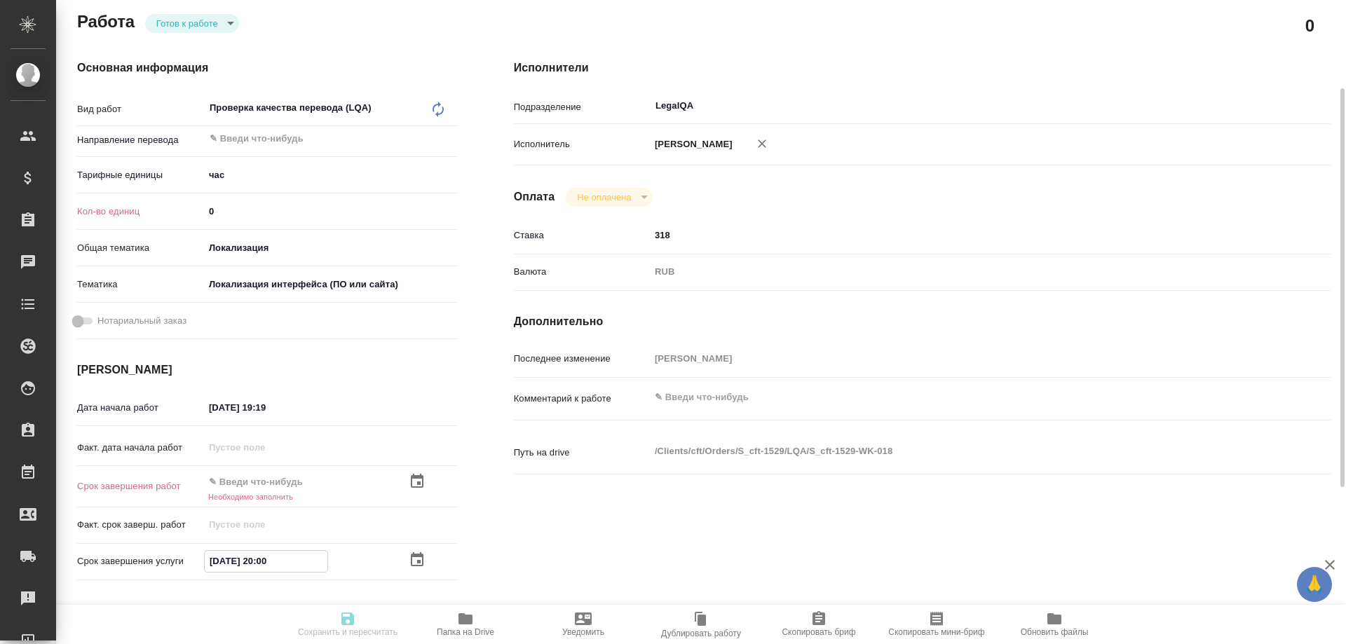
type input "13.08.2025 20:00"
click at [248, 473] on input "text" at bounding box center [266, 483] width 123 height 20
paste input "13.08.2025 20:00"
type input "13.08.2025 20:00"
click at [334, 637] on span "Сохранить и пересчитать" at bounding box center [348, 632] width 100 height 10
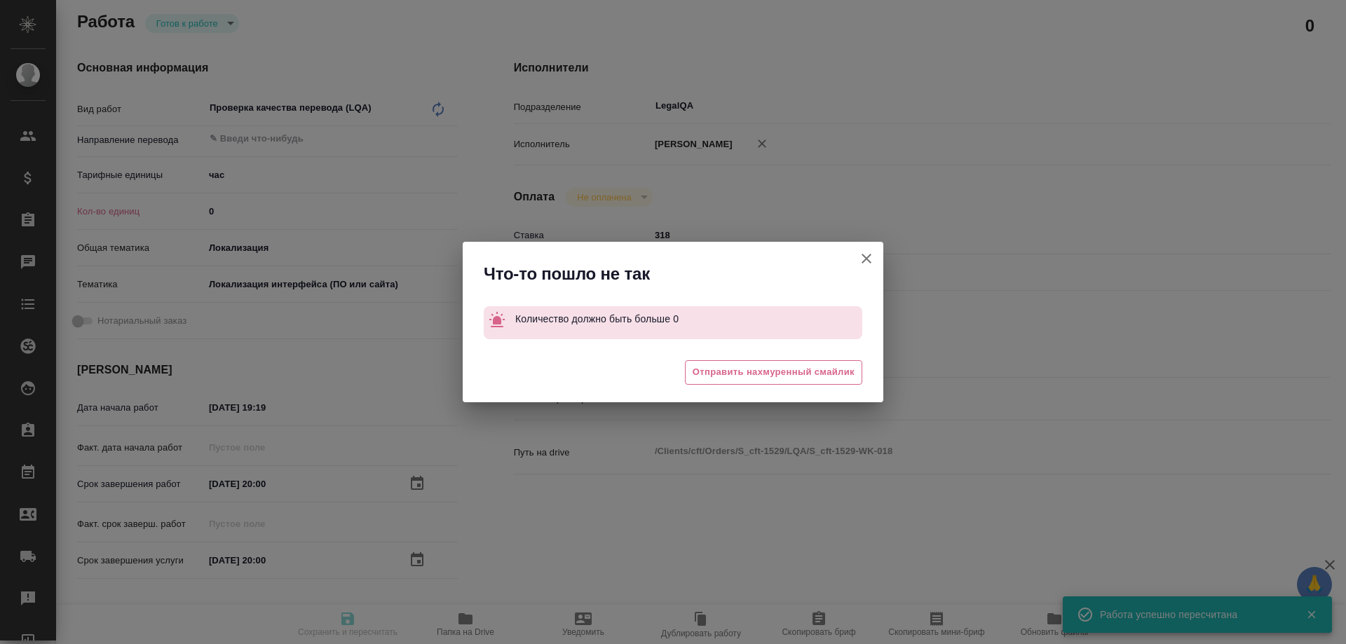
type input "readyForWork"
type input "5a8b1489cc6b4906c91bfd93"
type input "0"
type input "local"
type input "5a8b8b956a9677013d343e0d"
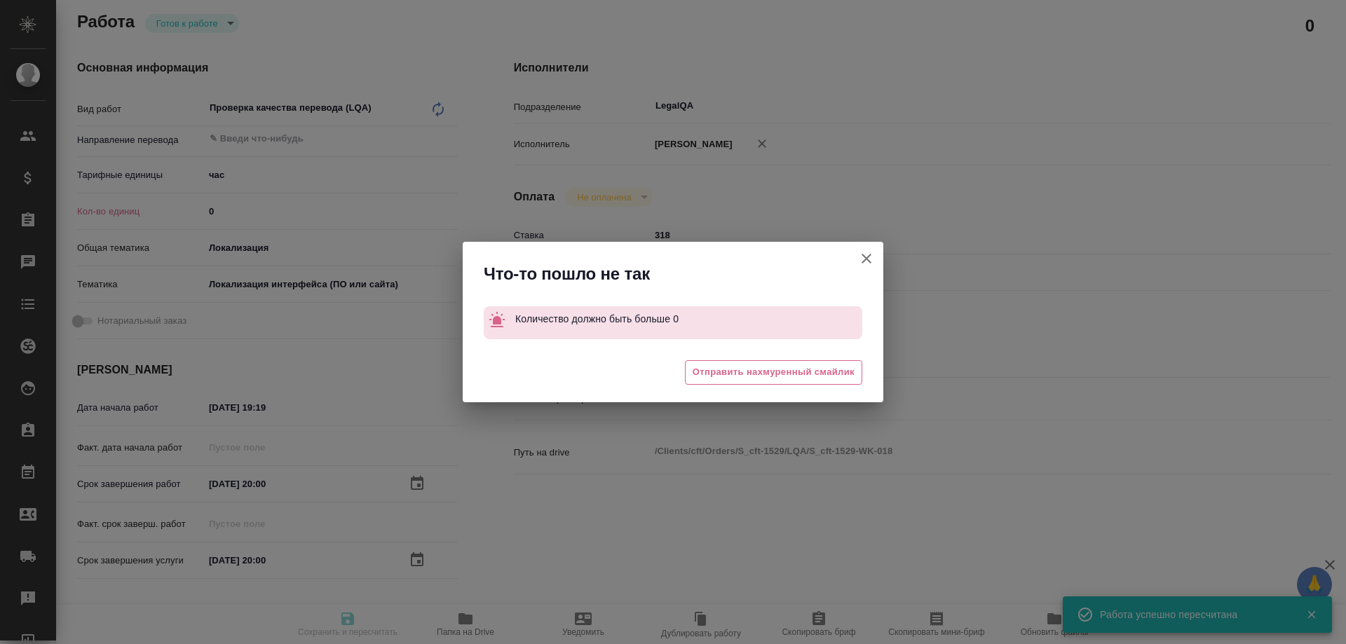
type input "13.08.2025 19:19"
type input "13.08.2025 20:00"
type input "notPayed"
type input "318"
type input "RUB"
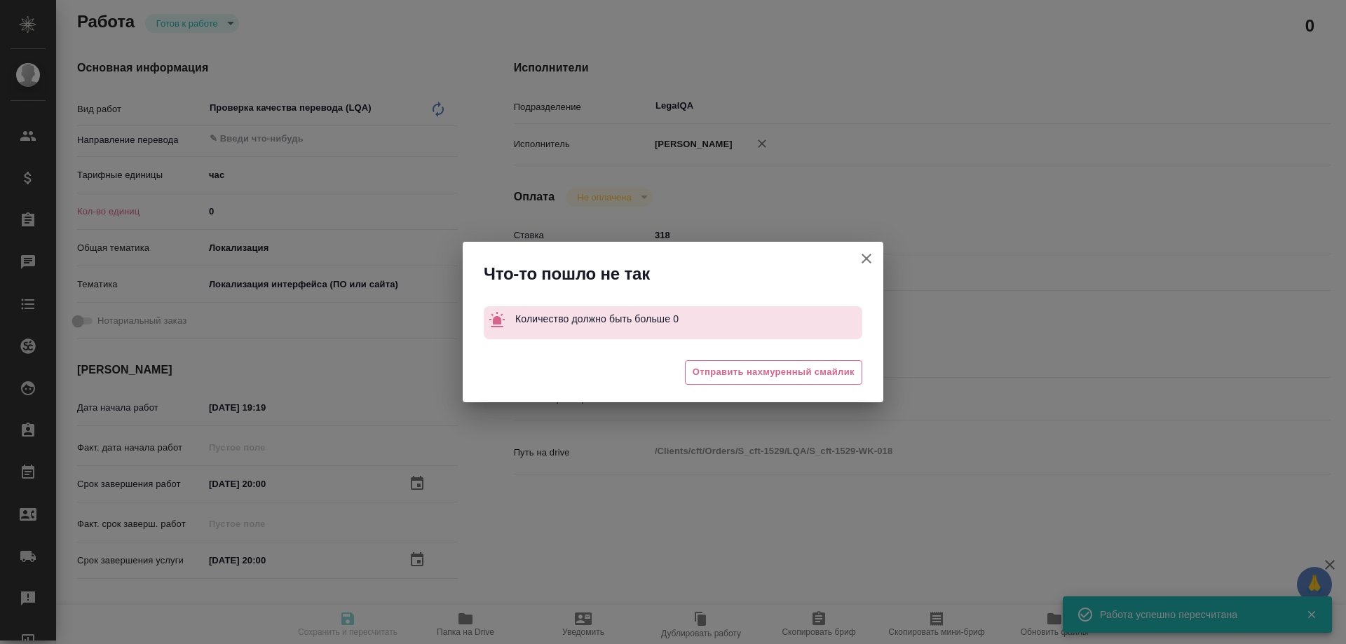
type input "[PERSON_NAME]"
type input "S_cft-1529"
type input "Проверка качества перевода (LQA)"
type input "Валяева Анна"
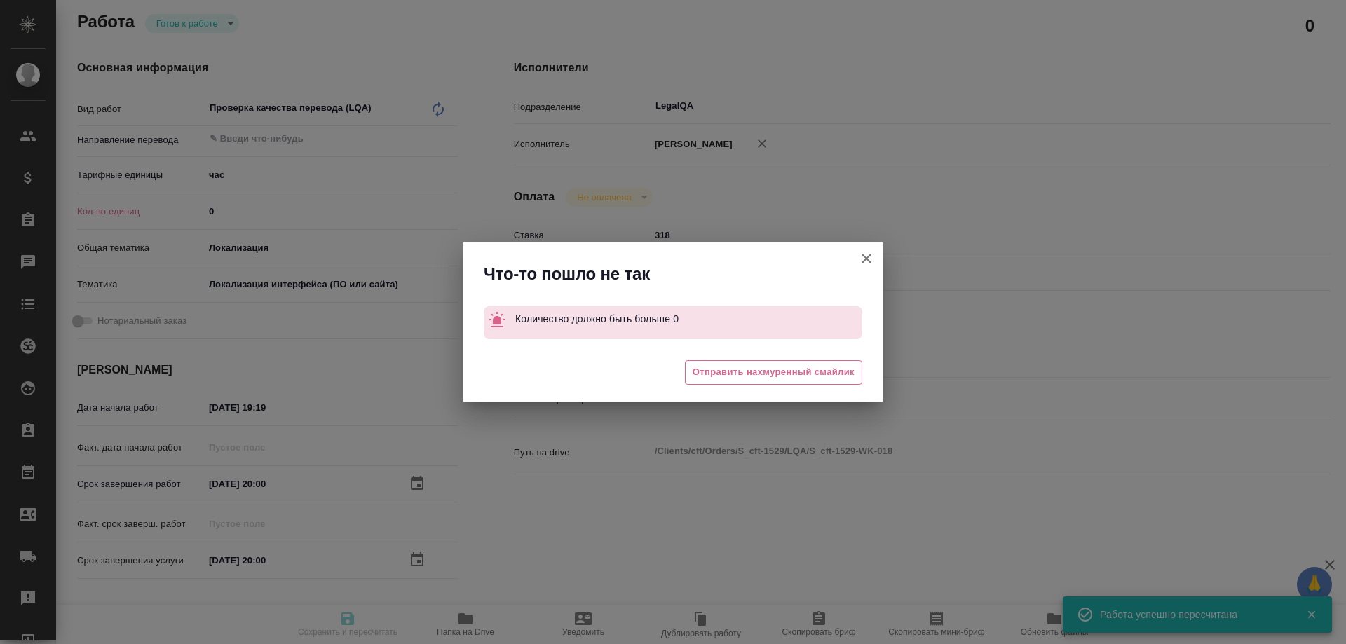
type input "/Clients/cft/Orders/S_cft-1529"
click at [856, 257] on button "[PERSON_NAME] детали заказа" at bounding box center [867, 259] width 34 height 34
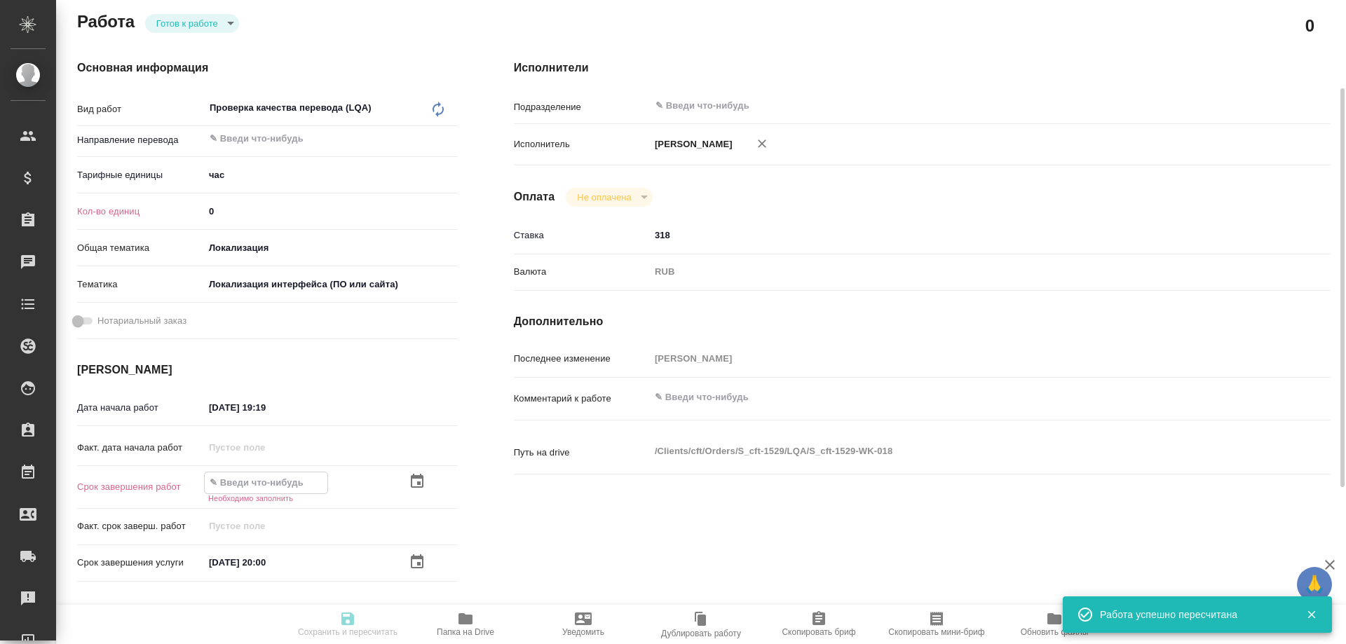
click at [308, 473] on input "text" at bounding box center [266, 483] width 123 height 20
paste input "13.08.2025 20:00"
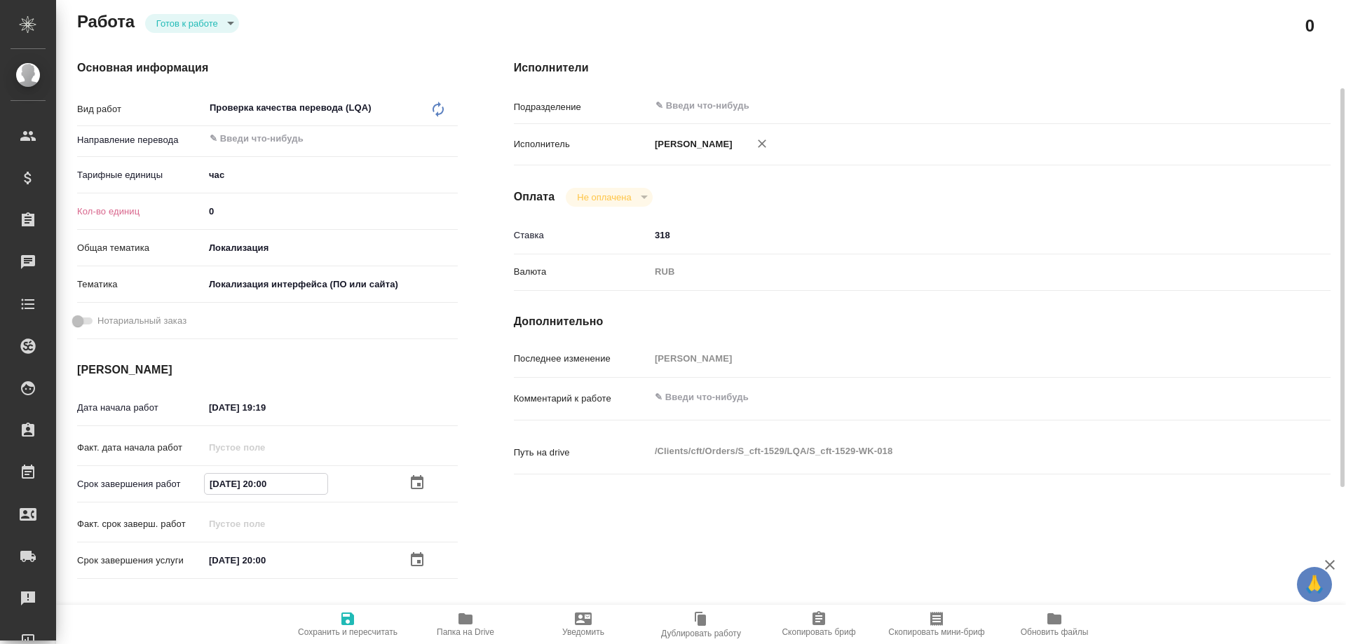
type input "13.08.2025 20:00"
drag, startPoint x: 215, startPoint y: 169, endPoint x: 193, endPoint y: 171, distance: 21.8
click at [193, 199] on div "Кол-во единиц 0" at bounding box center [267, 211] width 381 height 25
drag, startPoint x: 217, startPoint y: 175, endPoint x: 196, endPoint y: 179, distance: 21.3
click at [205, 201] on input "0" at bounding box center [331, 211] width 252 height 20
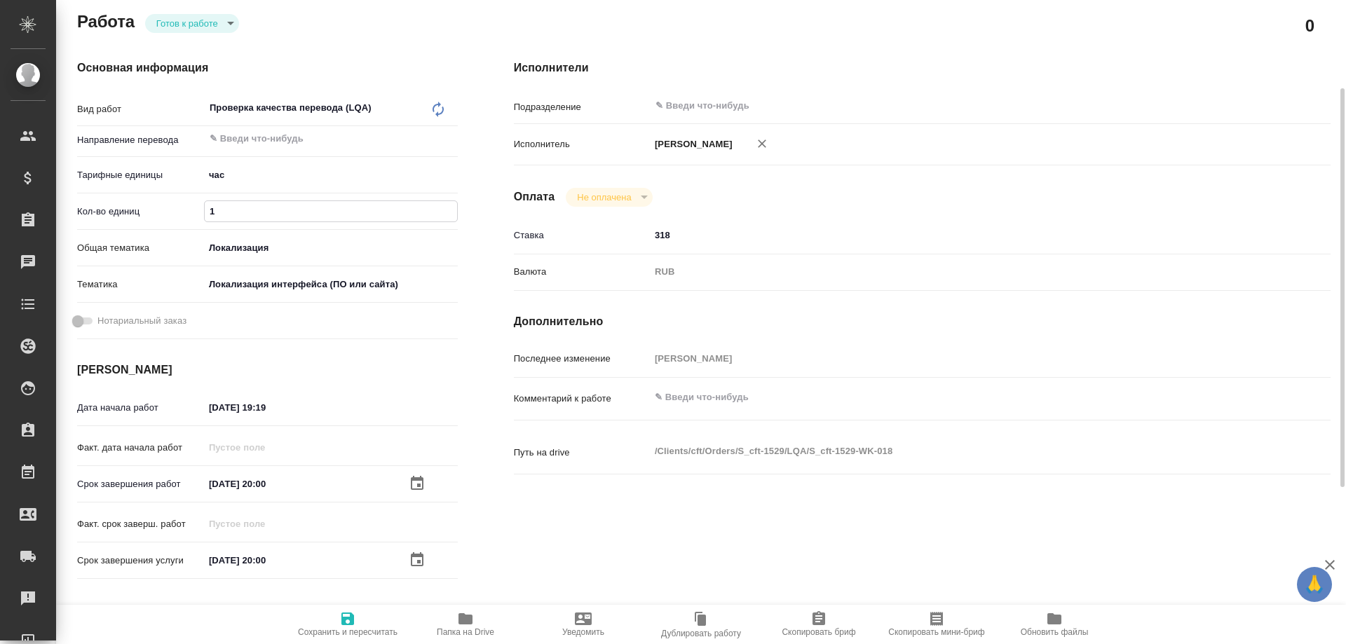
type input "1"
click at [345, 615] on icon "button" at bounding box center [347, 619] width 17 height 17
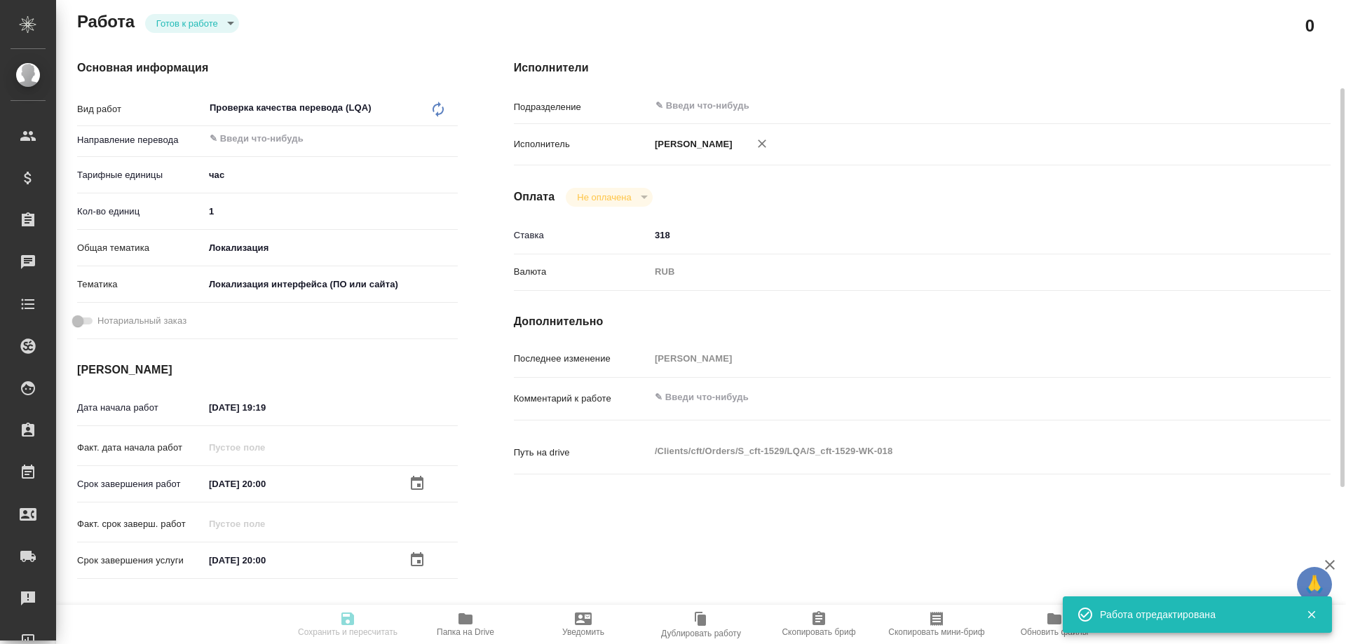
type input "readyForWork"
type input "5a8b1489cc6b4906c91bfd93"
type input "1"
type input "local"
type input "5a8b8b956a9677013d343e0d"
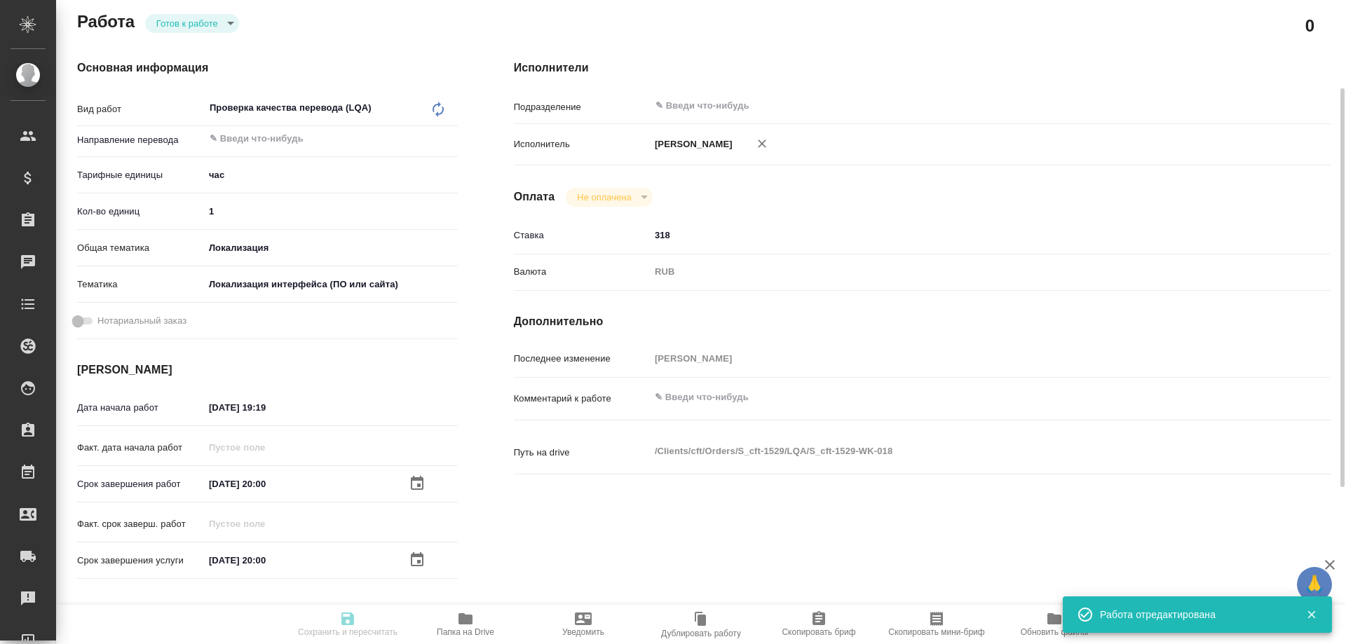
type input "13.08.2025 19:19"
type input "13.08.2025 20:00"
type input "notPayed"
type input "318"
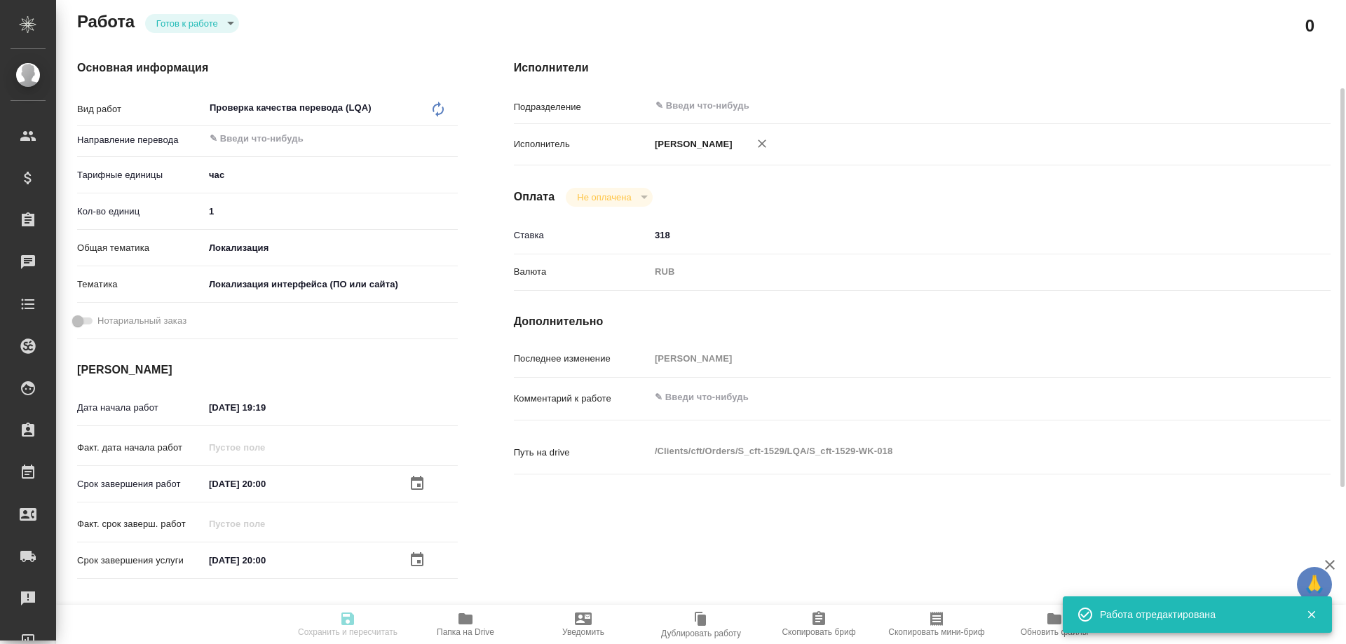
type input "RUB"
type input "[PERSON_NAME]"
type input "S_cft-1529"
type input "Проверка качества перевода (LQA)"
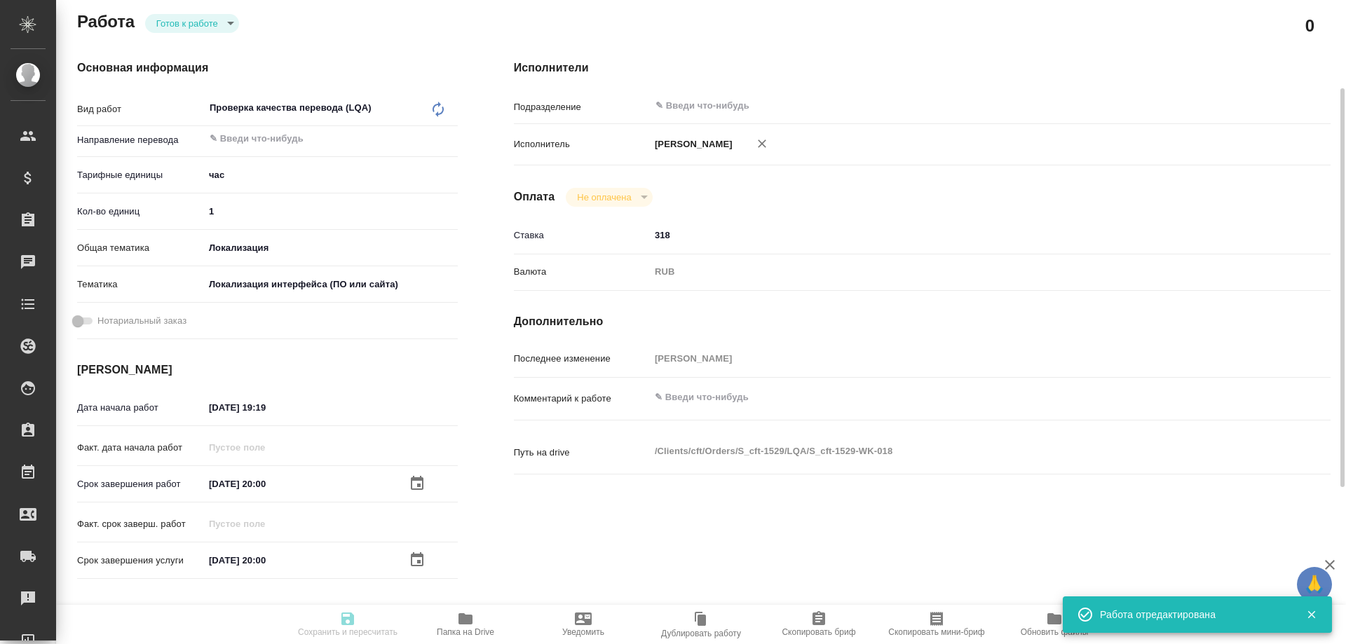
type input "Валяева Анна"
type input "/Clients/cft/Orders/S_cft-1529"
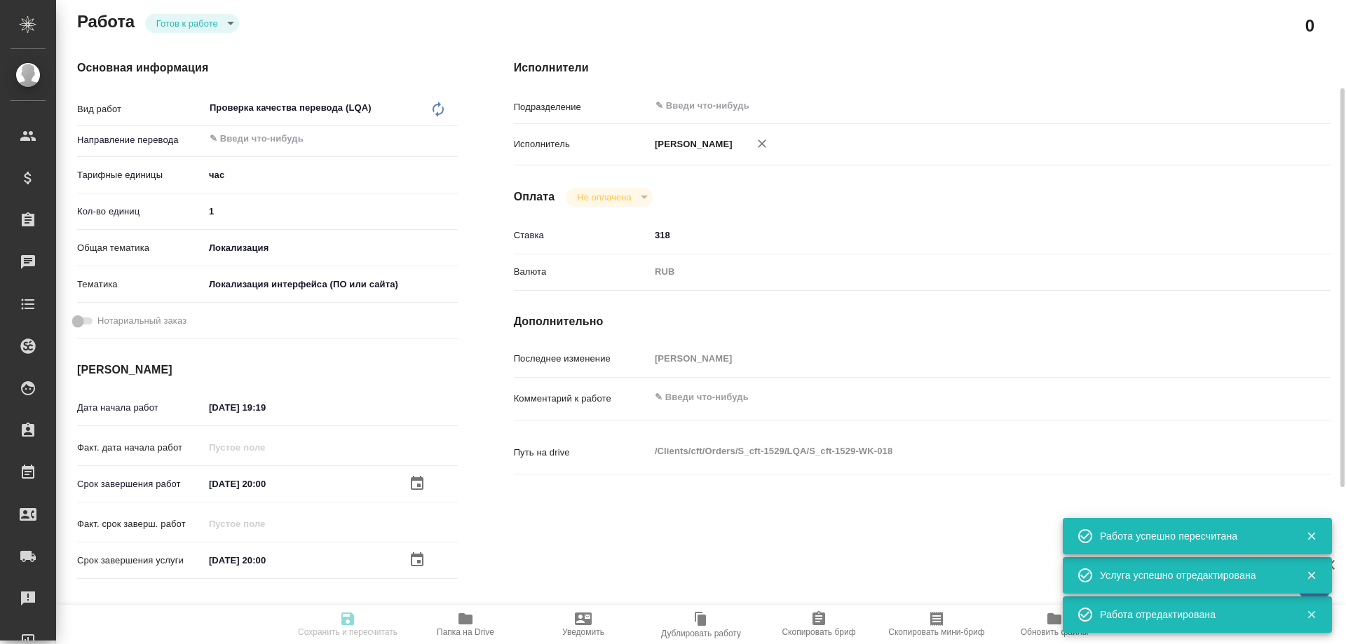
type input "readyForWork"
type input "5a8b1489cc6b4906c91bfd93"
type input "1"
type input "local"
type input "5a8b8b956a9677013d343e0d"
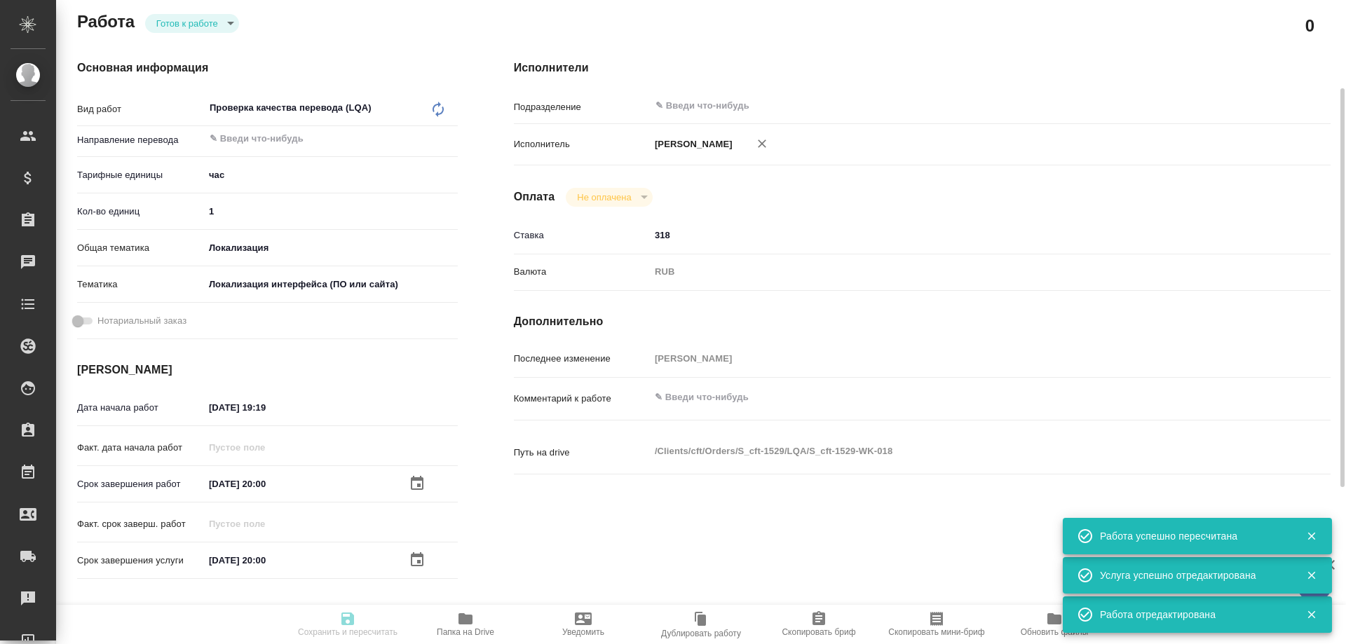
type input "13.08.2025 19:19"
type input "13.08.2025 20:00"
type input "notPayed"
type input "318"
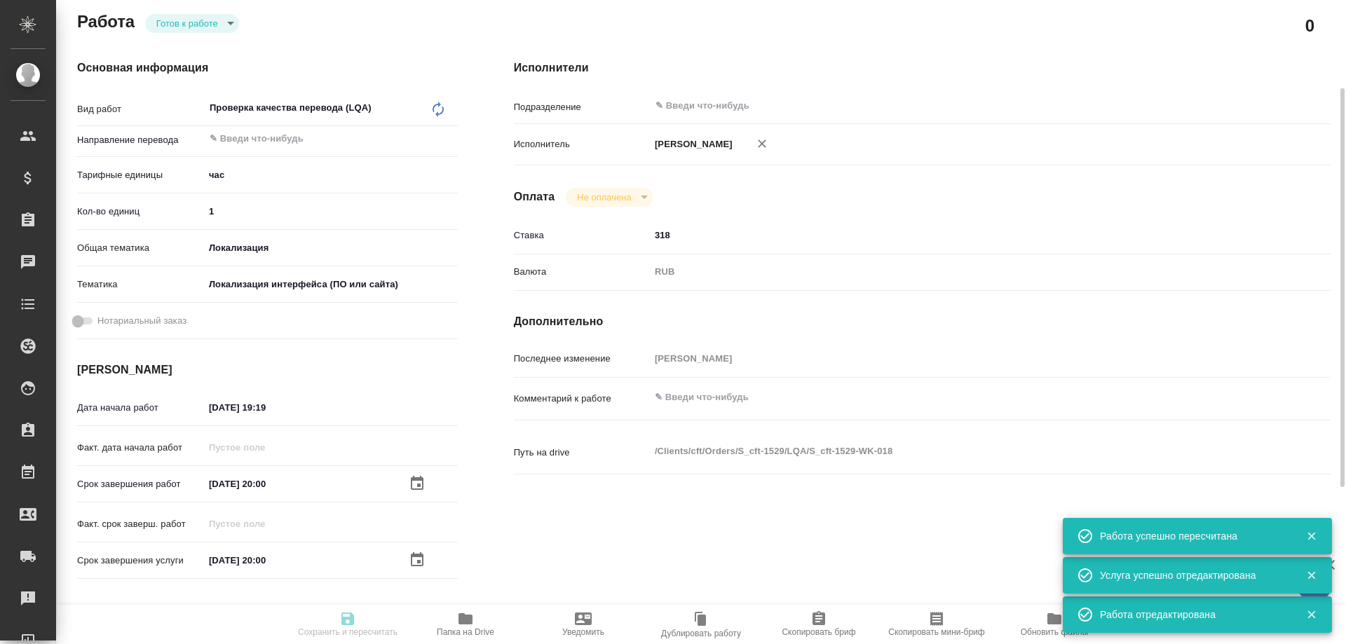
type input "RUB"
type input "[PERSON_NAME]"
type input "S_cft-1529"
type input "Проверка качества перевода (LQA)"
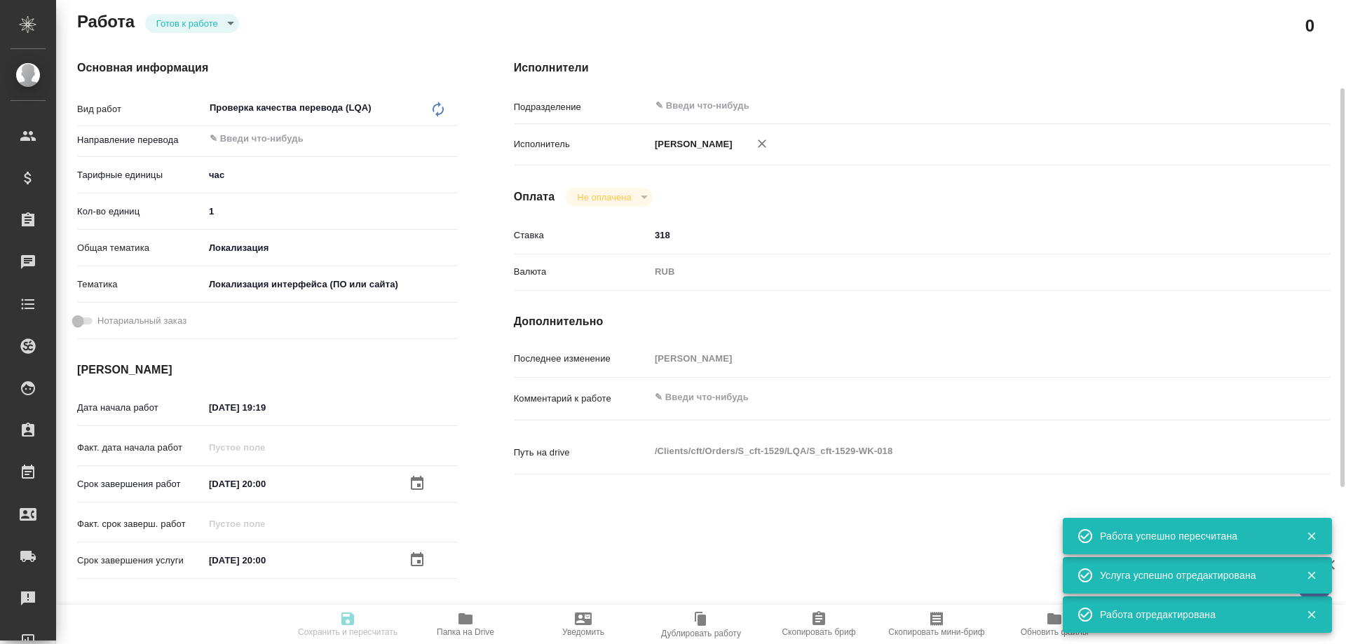
type input "Валяева Анна"
type input "/Clients/cft/Orders/S_cft-1529"
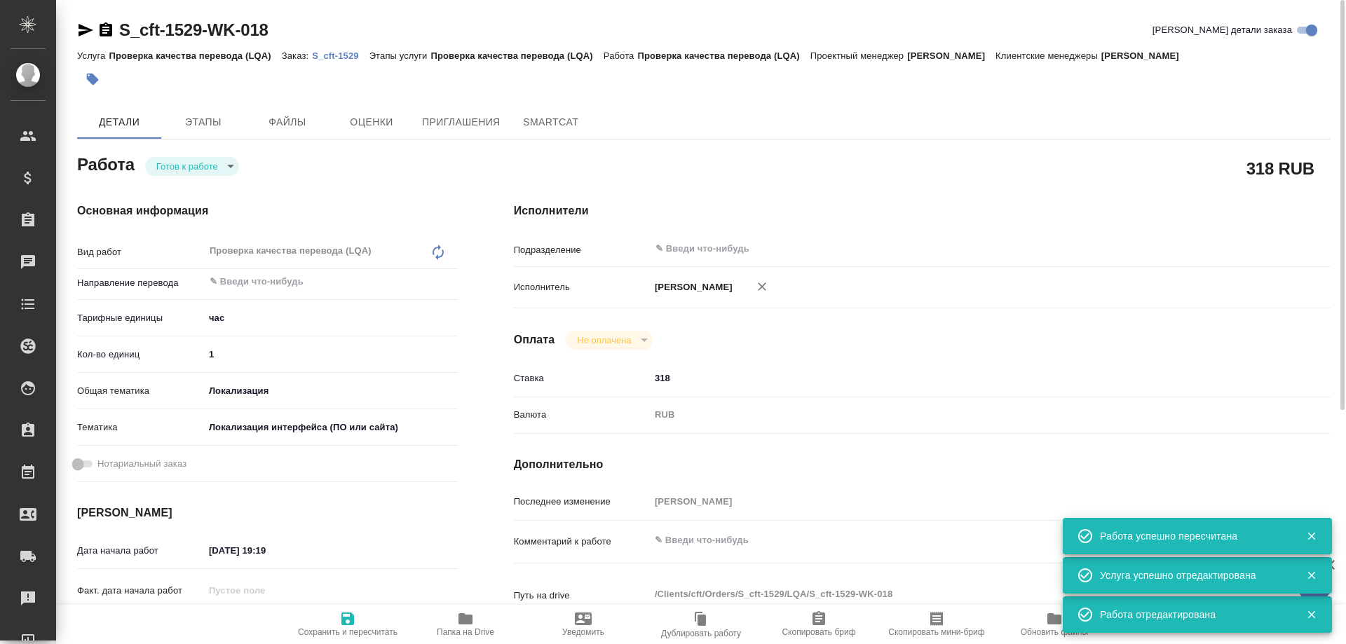
click at [331, 52] on p "S_cft-1529" at bounding box center [340, 55] width 57 height 11
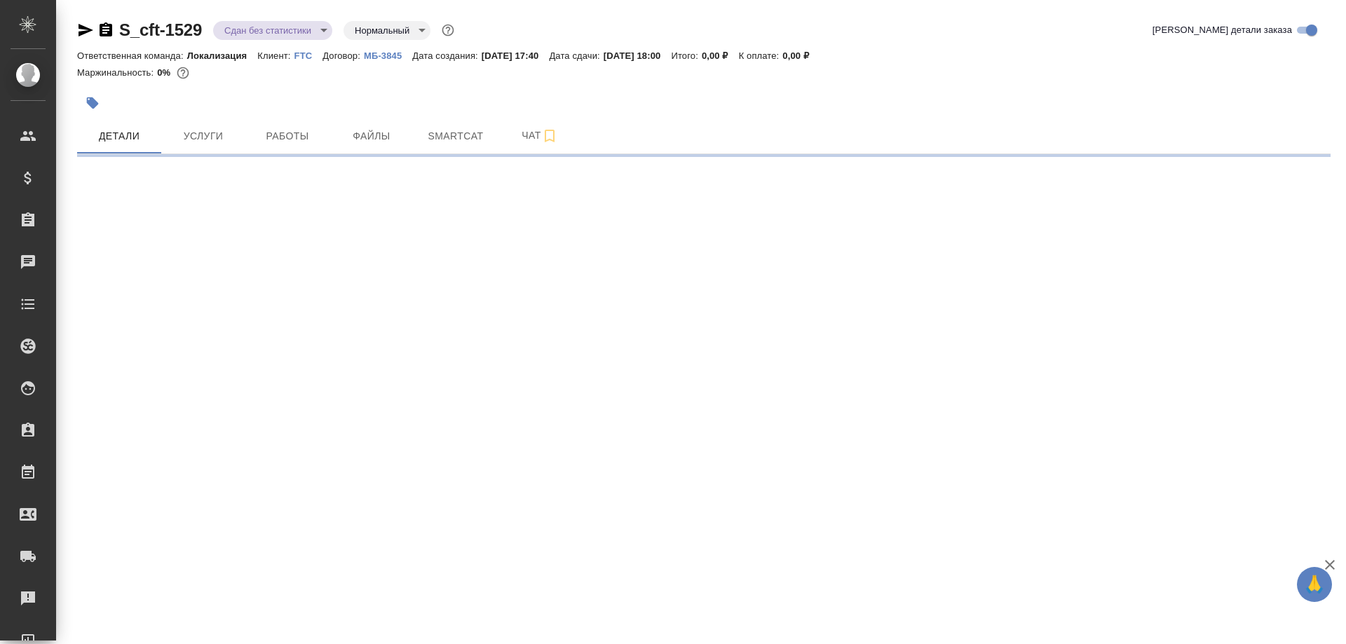
select select "RU"
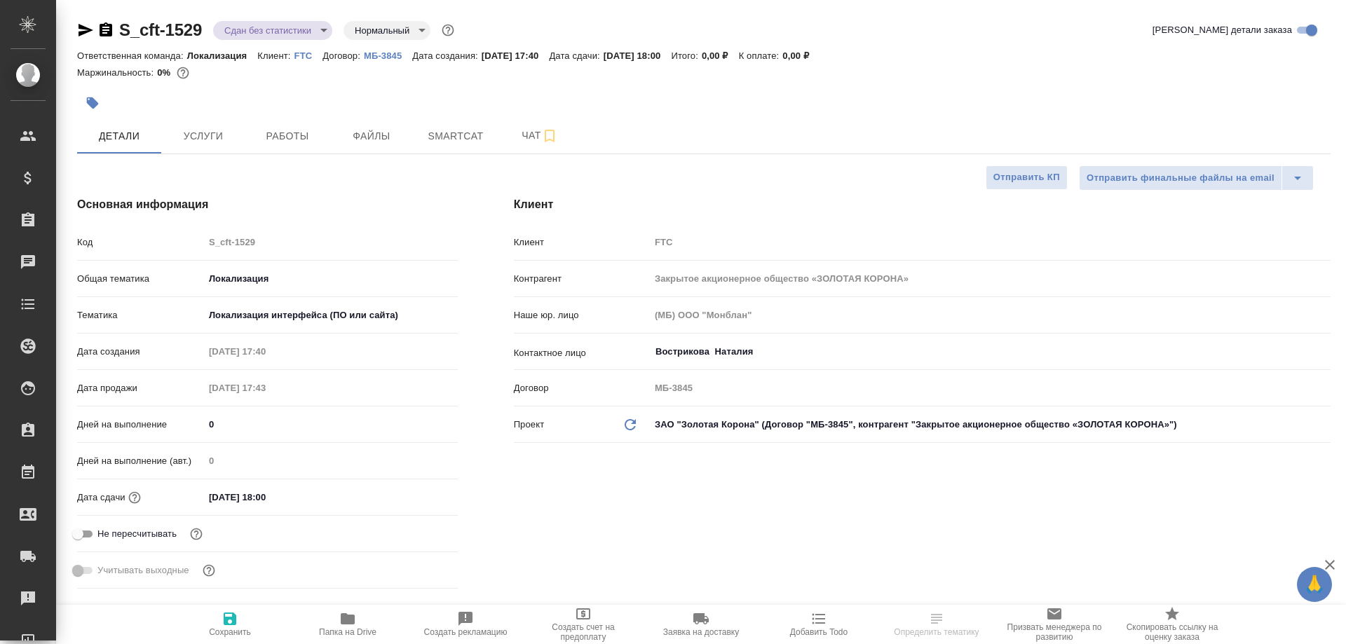
type textarea "x"
click at [297, 140] on span "Работы" at bounding box center [287, 137] width 67 height 18
type textarea "x"
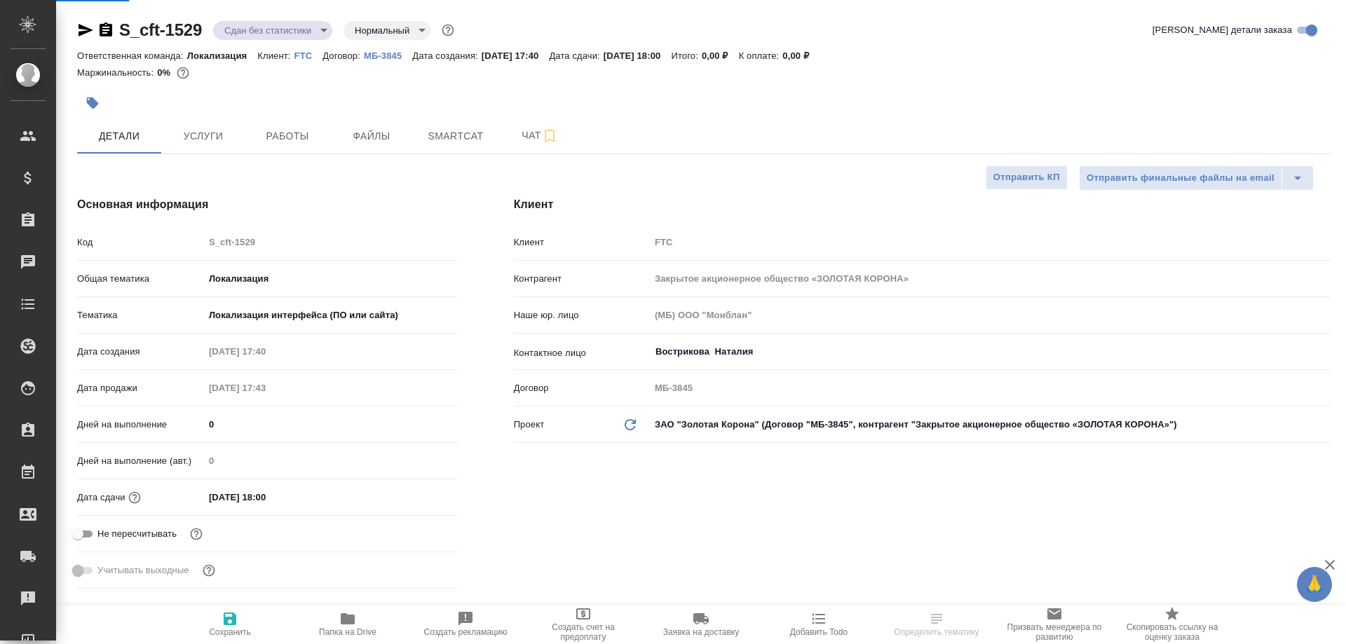
type textarea "x"
click at [264, 128] on button "Работы" at bounding box center [287, 135] width 84 height 35
type input "[PERSON_NAME]"
type input "Сеитов Павел"
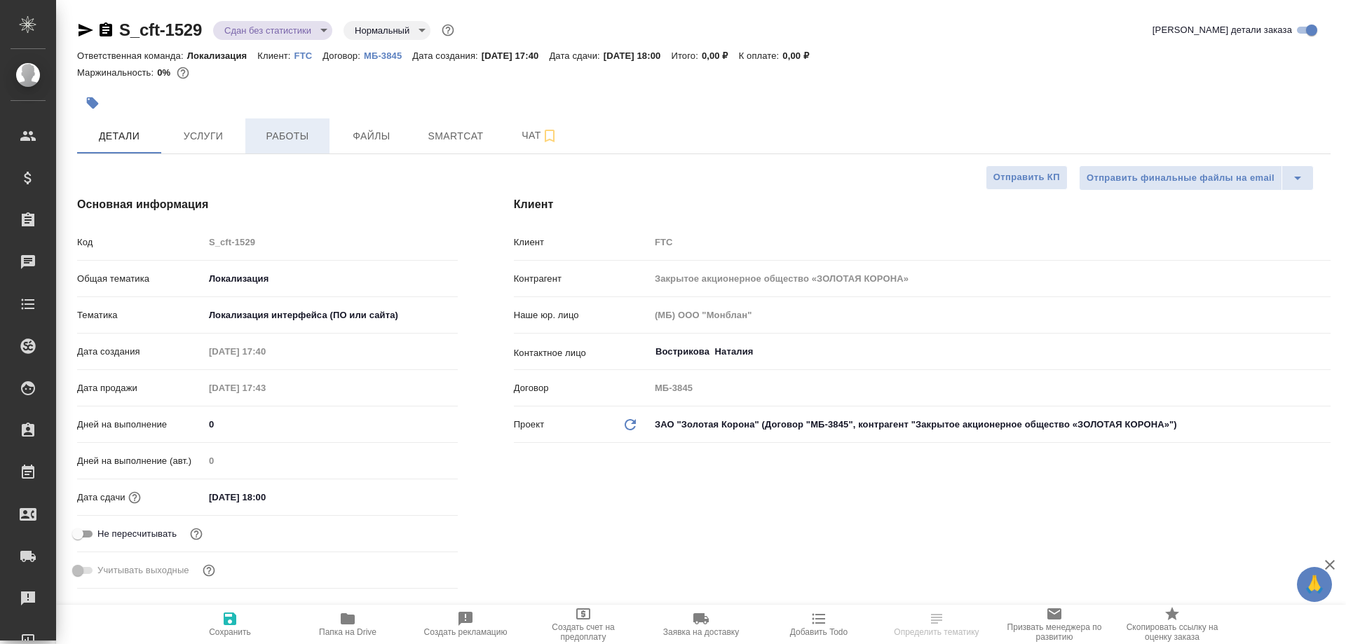
type textarea "x"
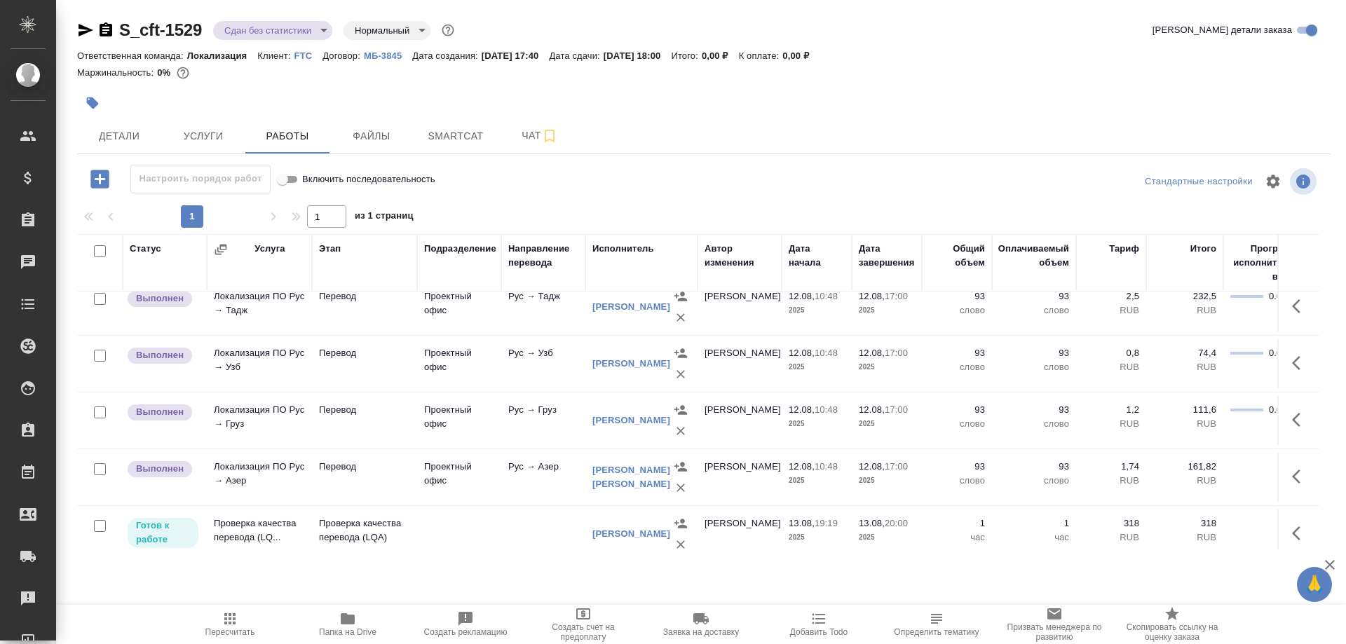
scroll to position [701, 0]
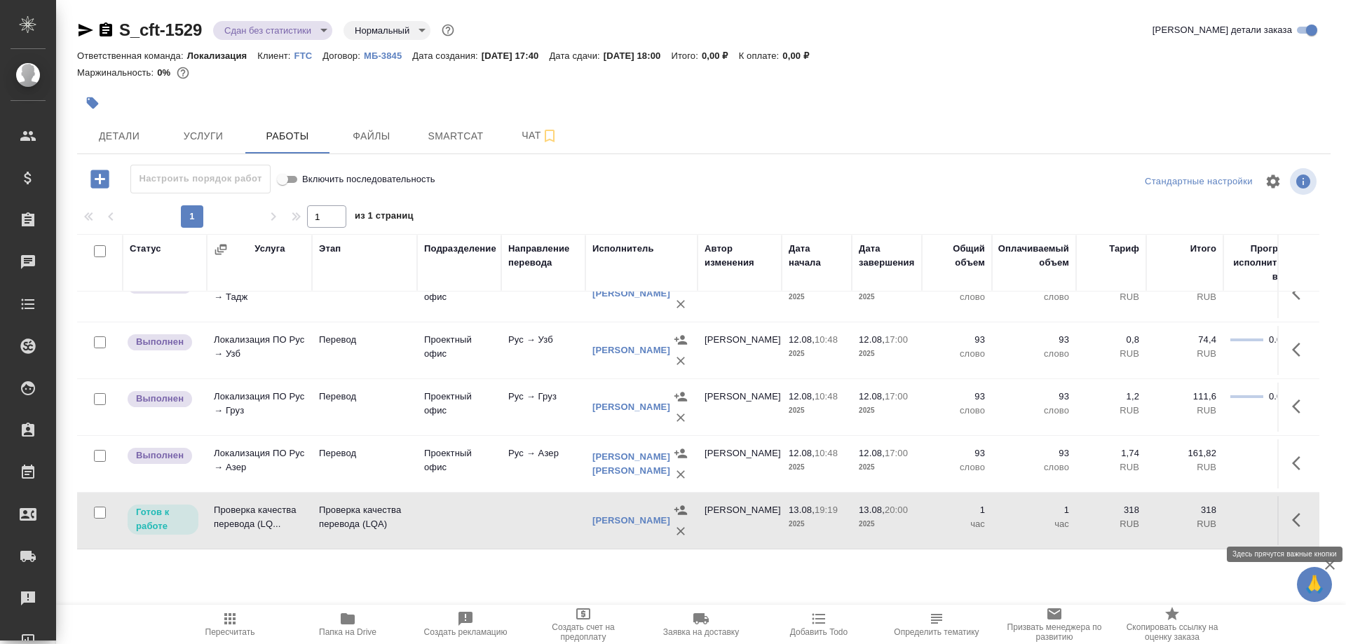
click at [1287, 518] on button "button" at bounding box center [1301, 520] width 34 height 34
click at [1189, 519] on icon "button" at bounding box center [1197, 520] width 17 height 17
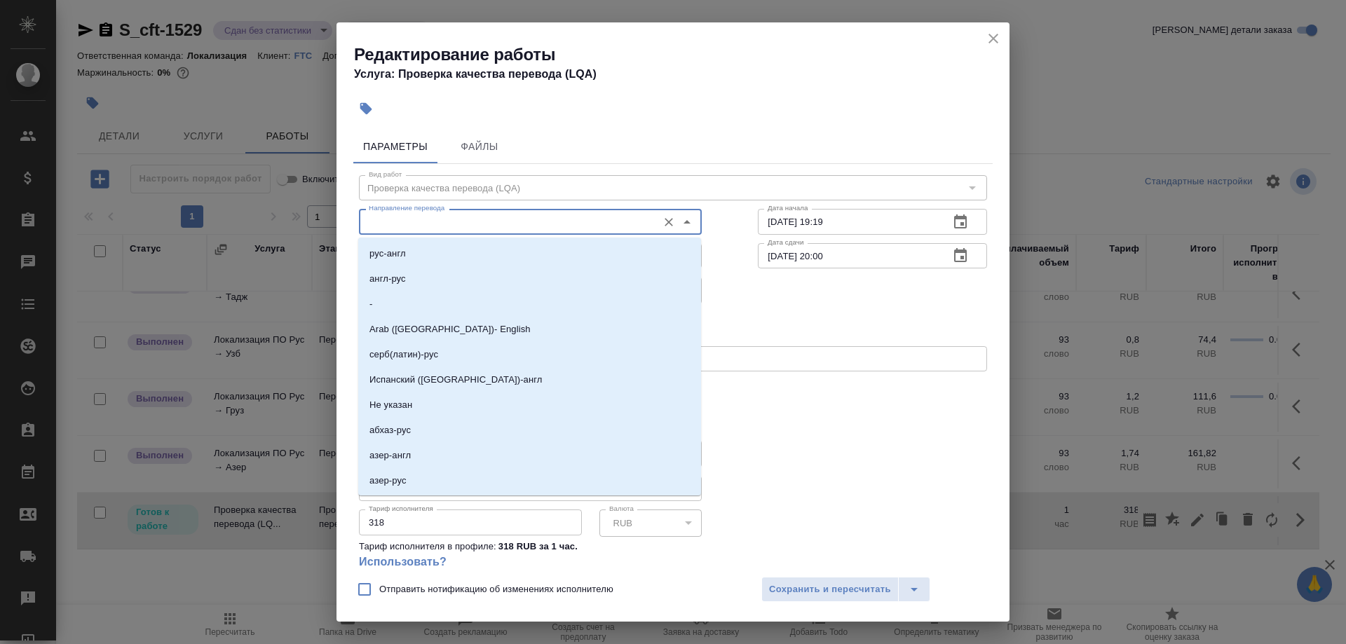
click at [569, 224] on input "Направление перевода" at bounding box center [506, 221] width 287 height 17
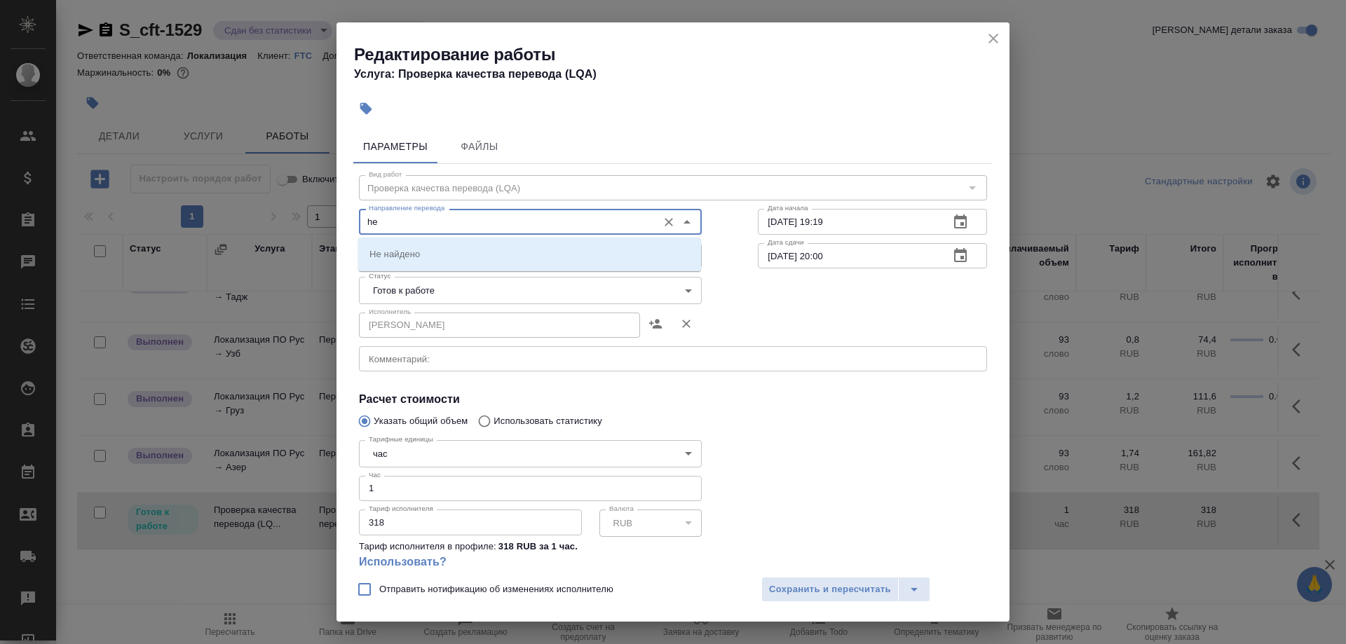
type input "h"
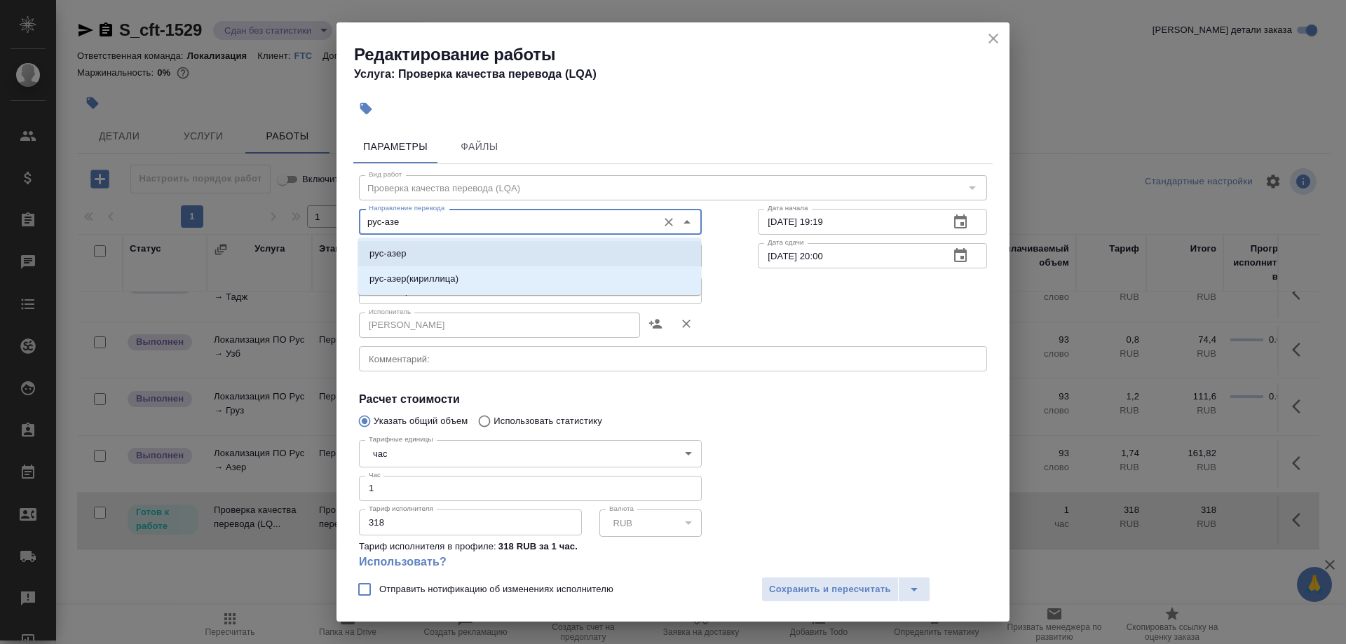
click at [431, 245] on li "рус-азер" at bounding box center [529, 253] width 343 height 25
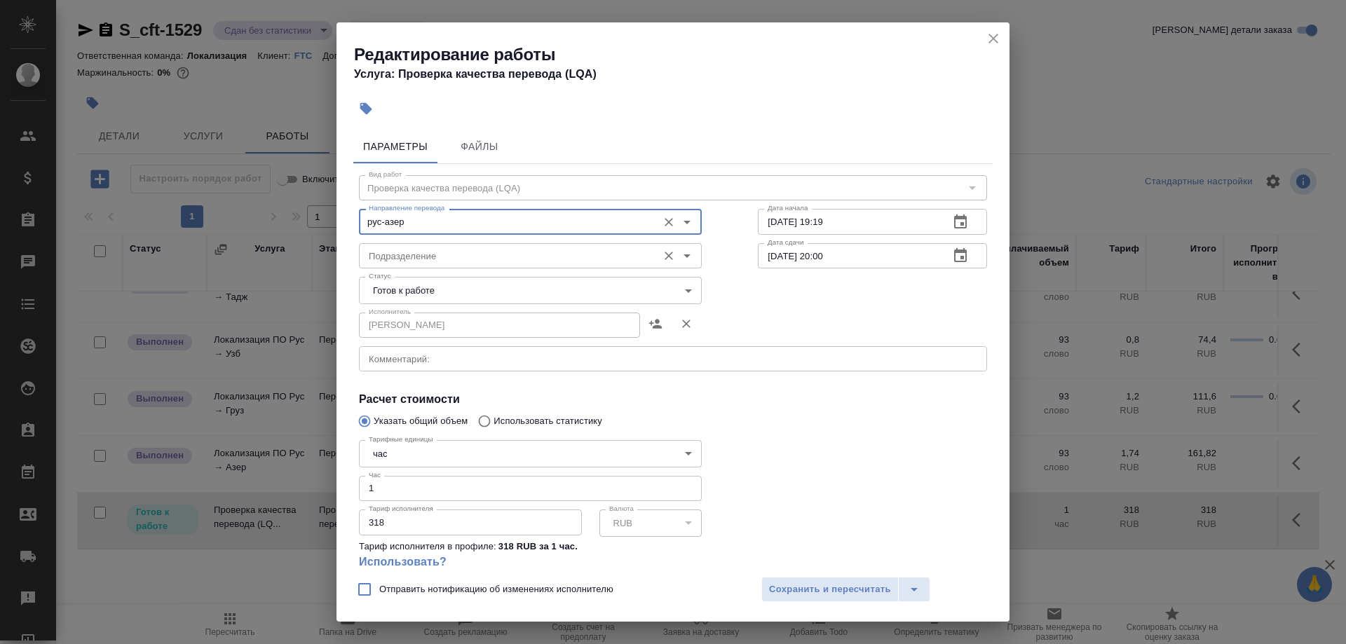
type input "рус-азер"
click at [588, 253] on input "Подразделение" at bounding box center [506, 255] width 287 height 17
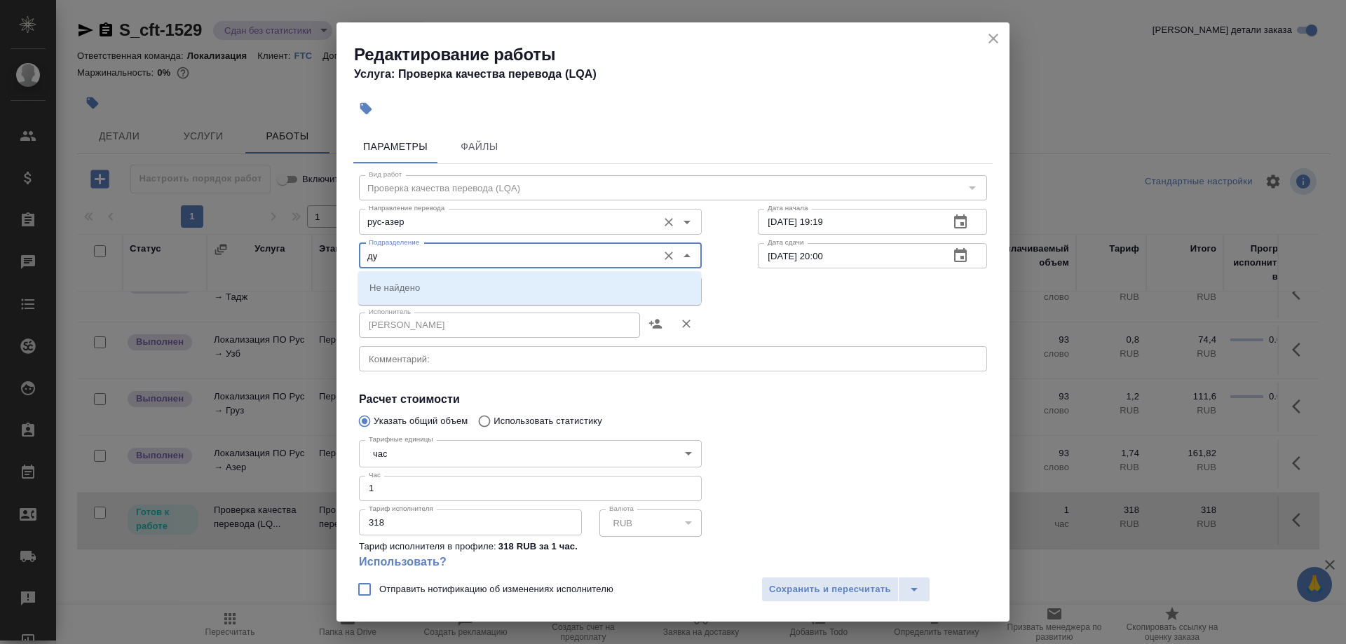
type input "д"
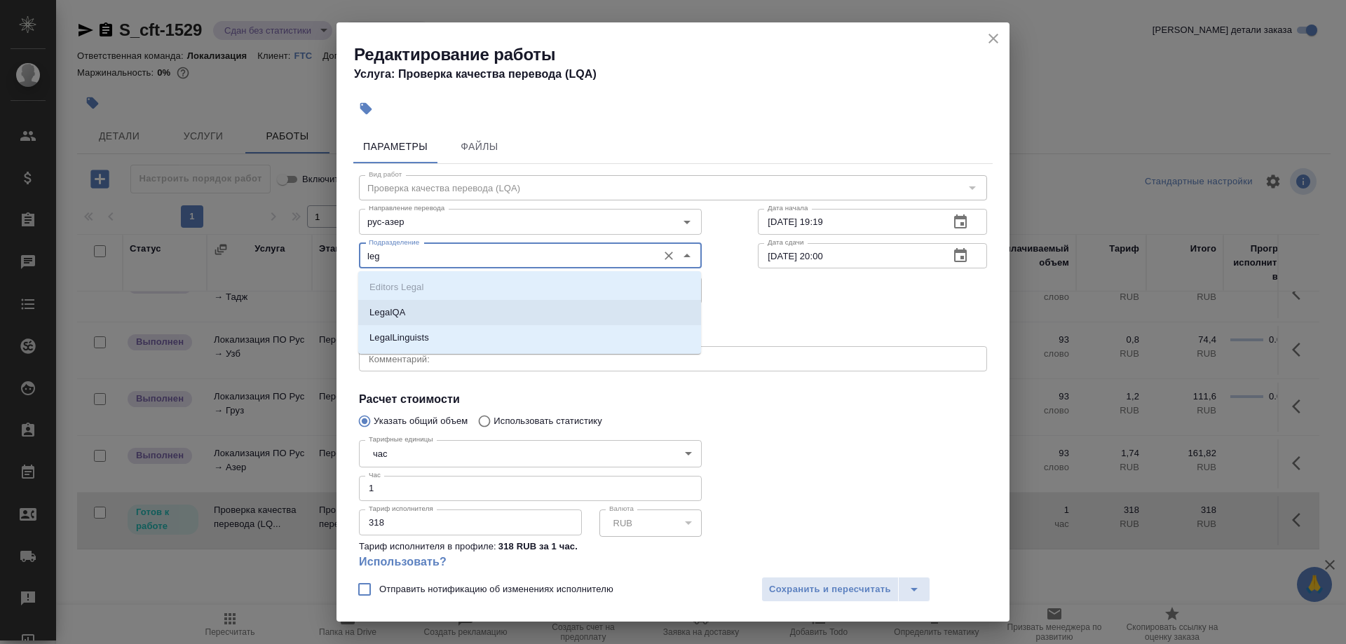
click at [485, 303] on li "LegalQA" at bounding box center [529, 312] width 343 height 25
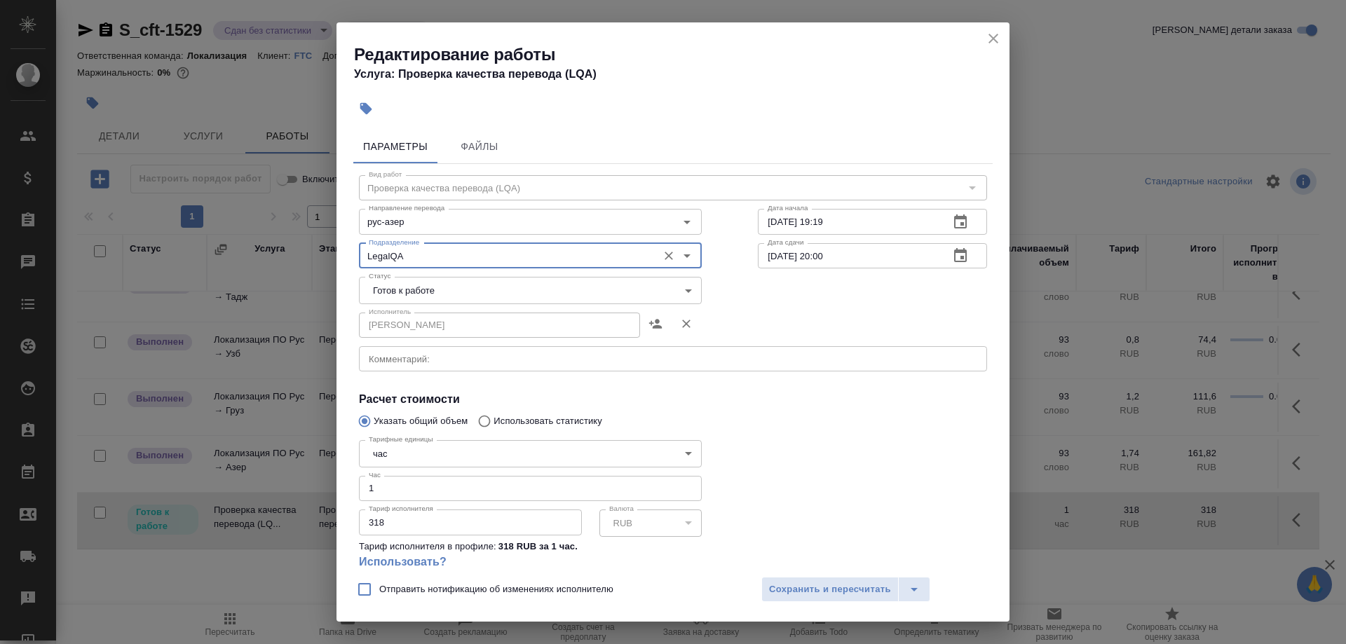
type input "LegalQA"
drag, startPoint x: 480, startPoint y: 465, endPoint x: 319, endPoint y: 476, distance: 161.6
click at [359, 476] on input "1" at bounding box center [530, 488] width 343 height 25
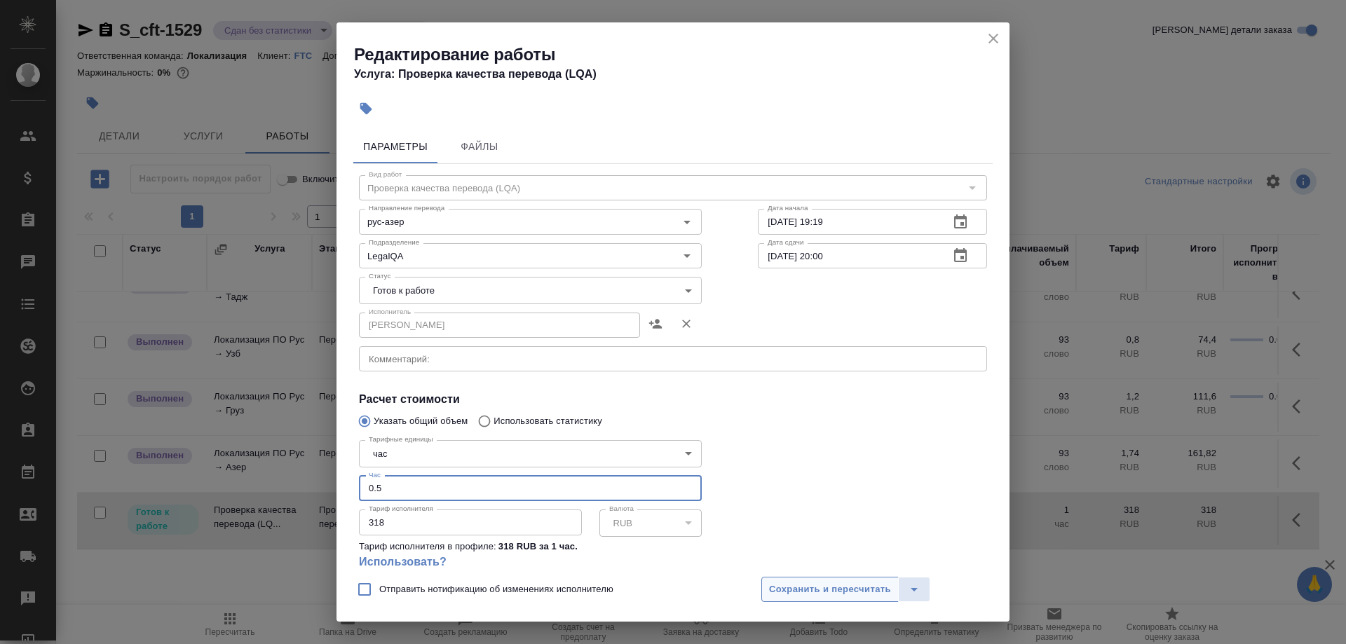
type input "0.5"
click at [789, 587] on span "Сохранить и пересчитать" at bounding box center [830, 590] width 122 height 16
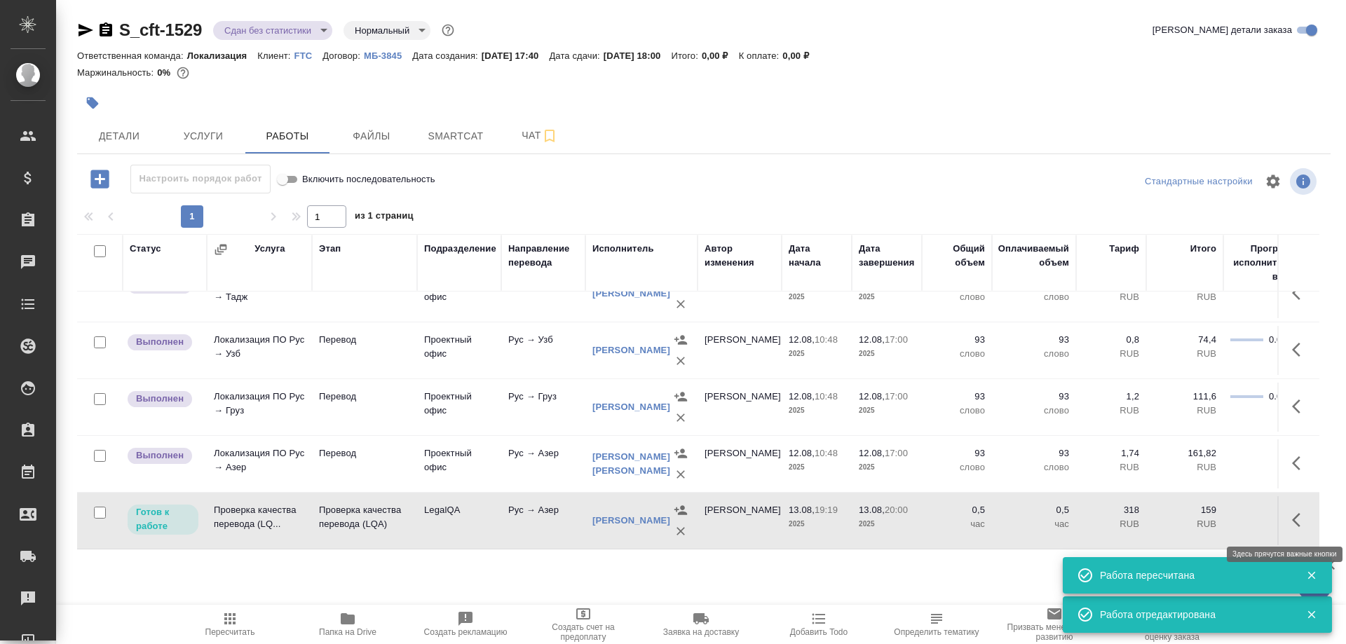
click at [1291, 519] on button "button" at bounding box center [1301, 520] width 34 height 34
click at [1196, 515] on icon "button" at bounding box center [1197, 520] width 17 height 17
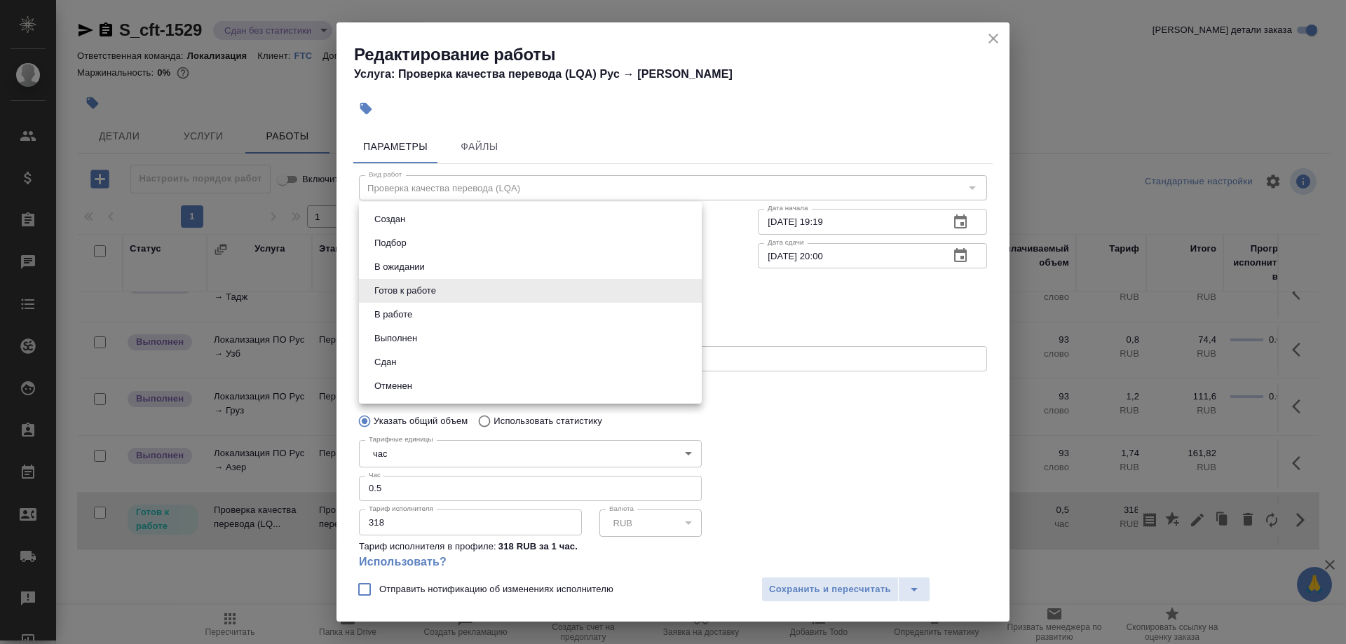
click at [430, 293] on body "🙏 .cls-1 fill:#fff; AWATERA Shirina Sabina Клиенты Спецификации Заказы 0 Чаты T…" at bounding box center [673, 322] width 1346 height 644
click at [383, 353] on li "Сдан" at bounding box center [530, 363] width 343 height 24
type input "closed"
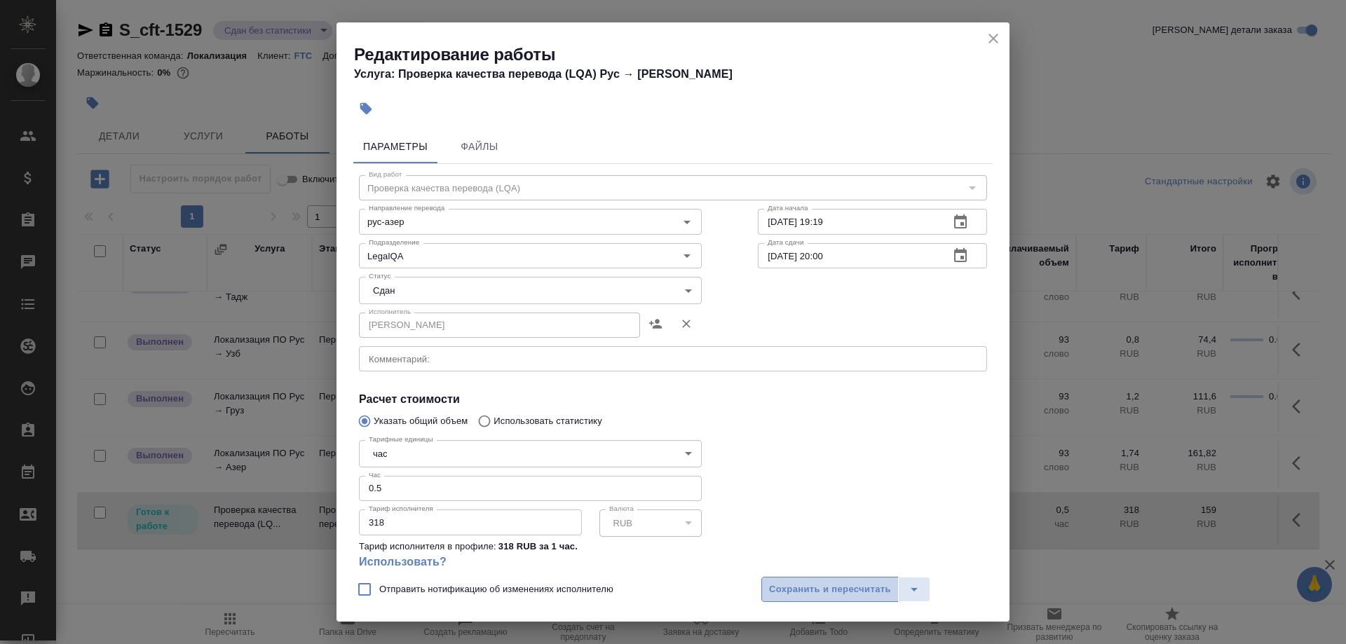
click at [787, 584] on span "Сохранить и пересчитать" at bounding box center [830, 590] width 122 height 16
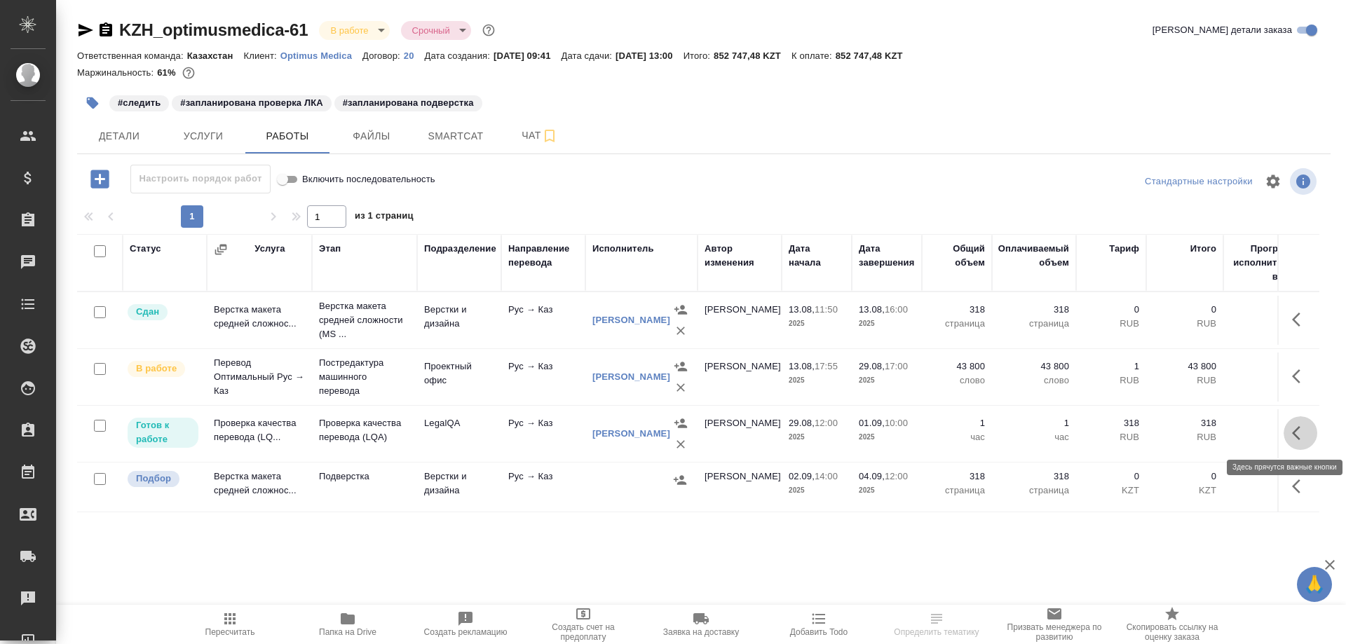
click at [1290, 435] on button "button" at bounding box center [1301, 433] width 34 height 34
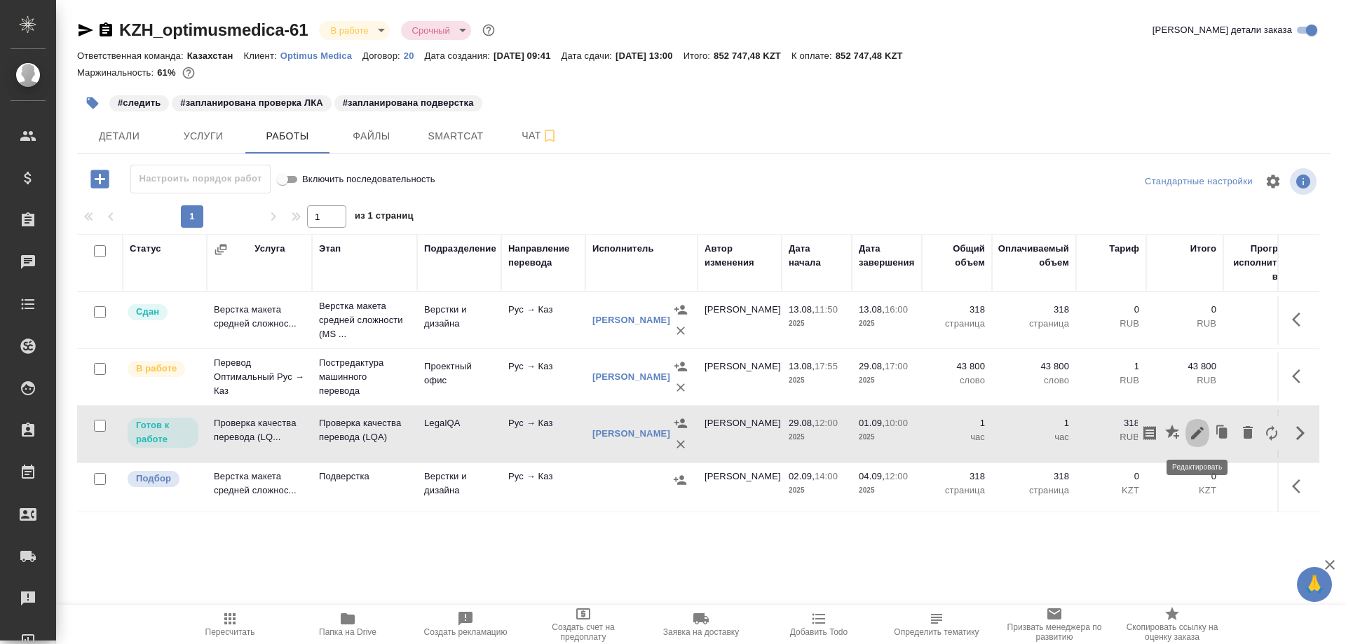
click at [1192, 435] on icon "button" at bounding box center [1197, 433] width 17 height 17
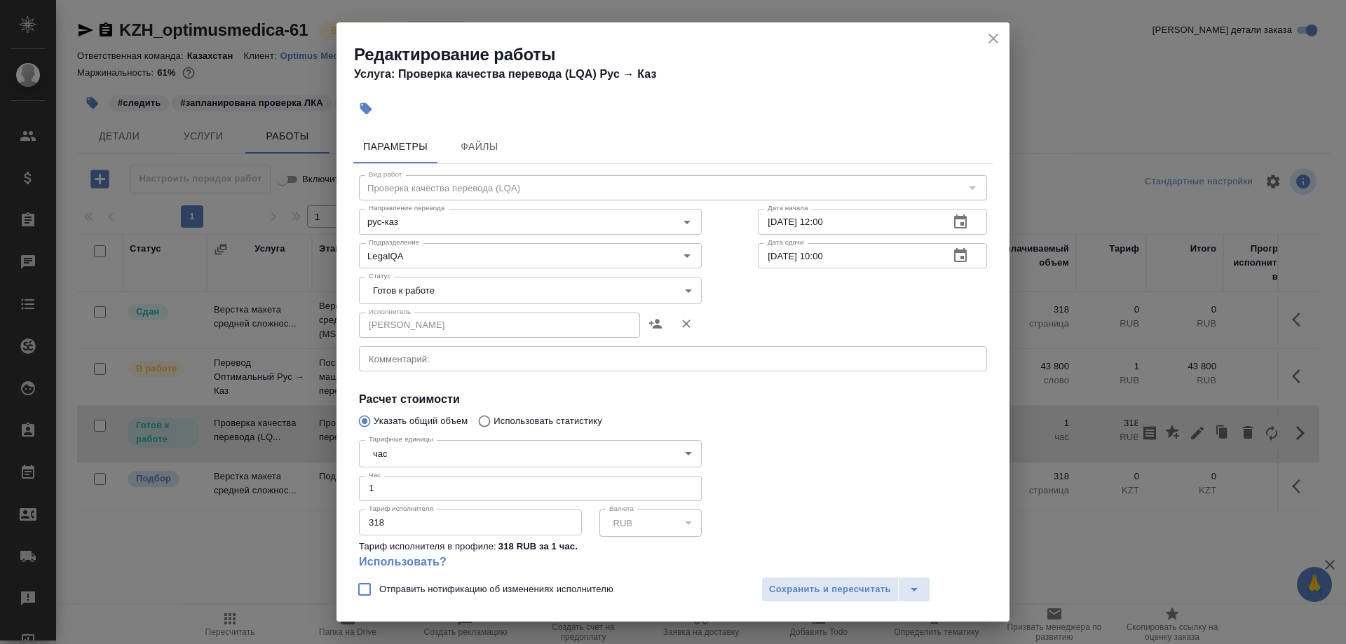
click at [452, 288] on body "🙏 .cls-1 fill:#fff; AWATERA [PERSON_NAME] Спецификации Заказы 0 Чаты Todo Проек…" at bounding box center [673, 322] width 1346 height 644
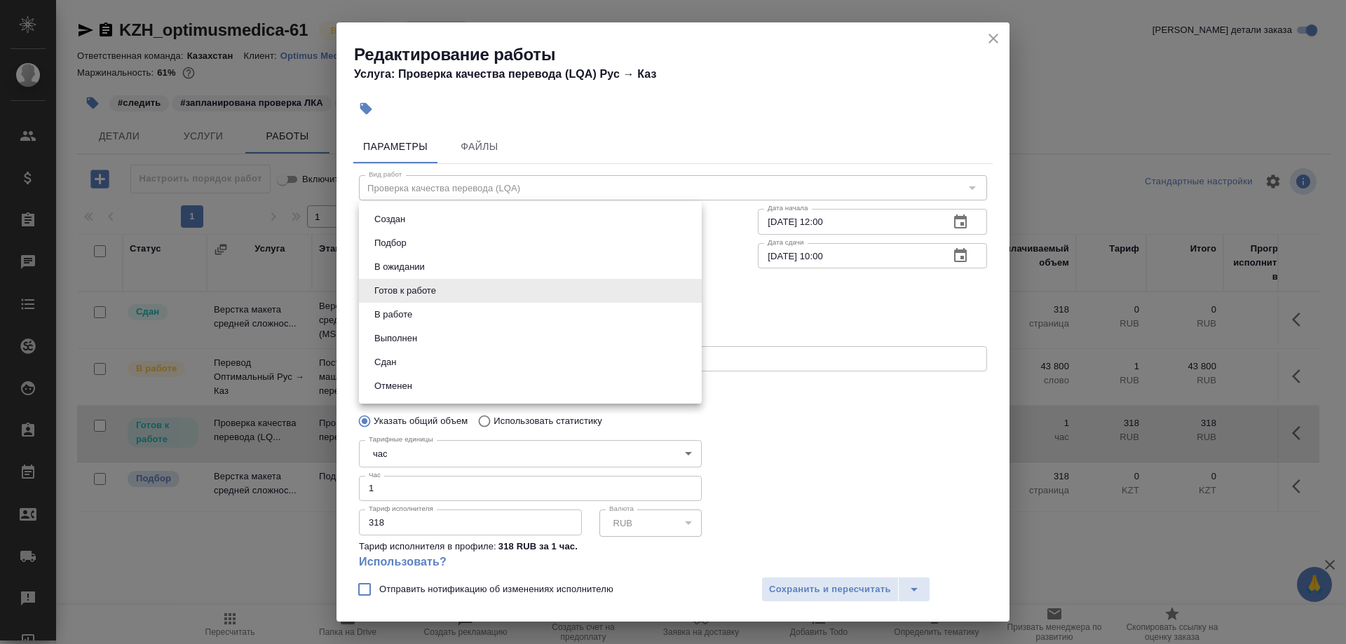
click at [398, 275] on li "В ожидании" at bounding box center [530, 267] width 343 height 24
type input "pending"
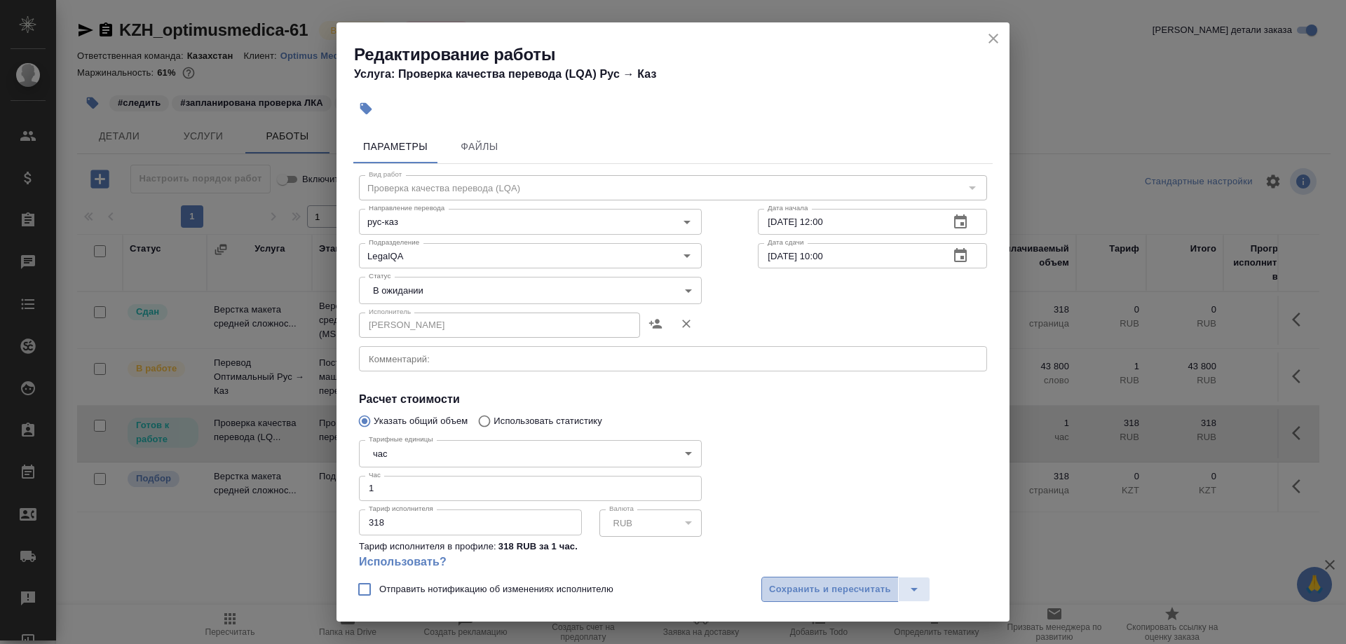
click at [779, 587] on span "Сохранить и пересчитать" at bounding box center [830, 590] width 122 height 16
